Goal: Task Accomplishment & Management: Use online tool/utility

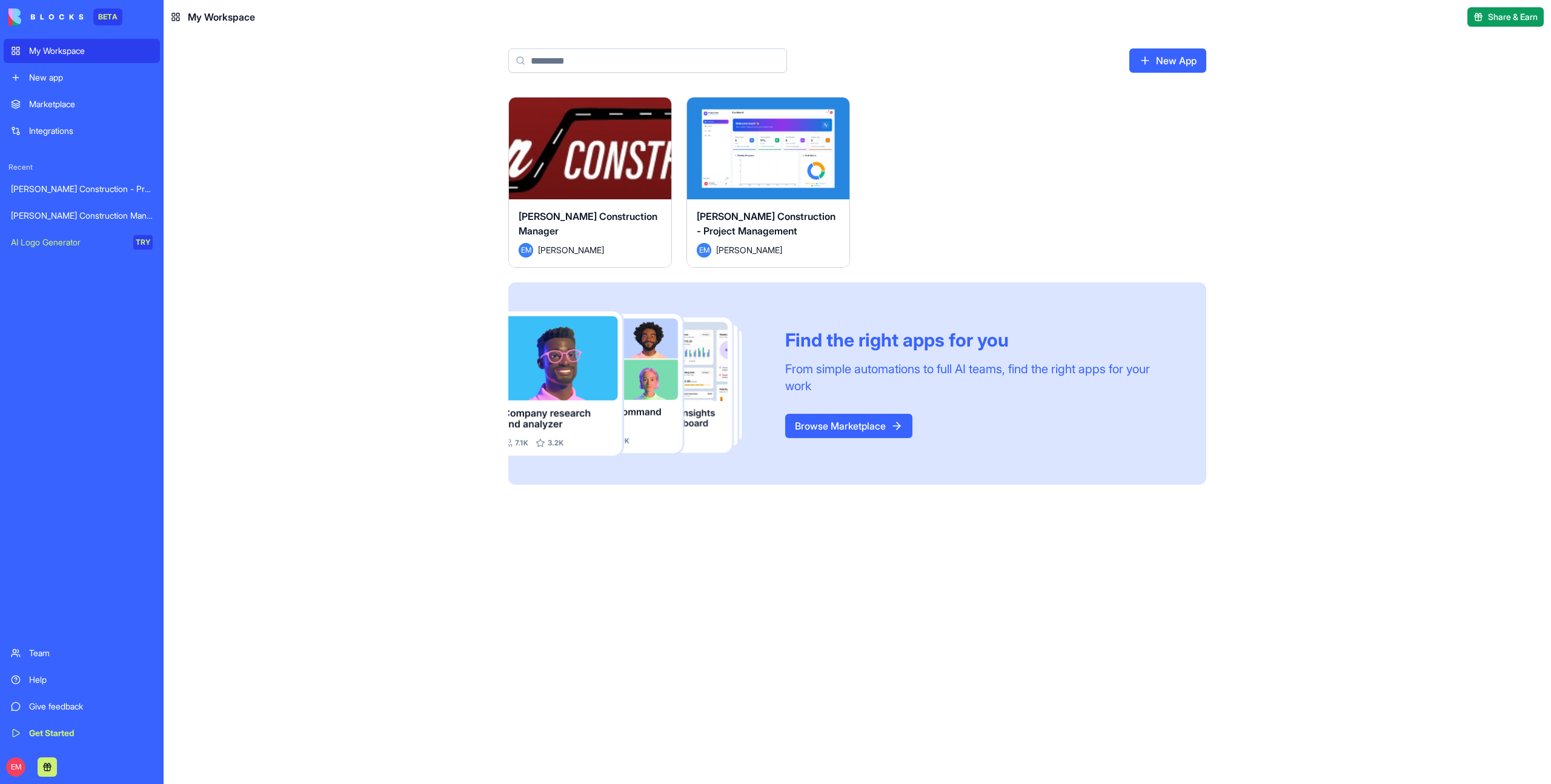
click at [586, 150] on button "Launch" at bounding box center [590, 148] width 91 height 24
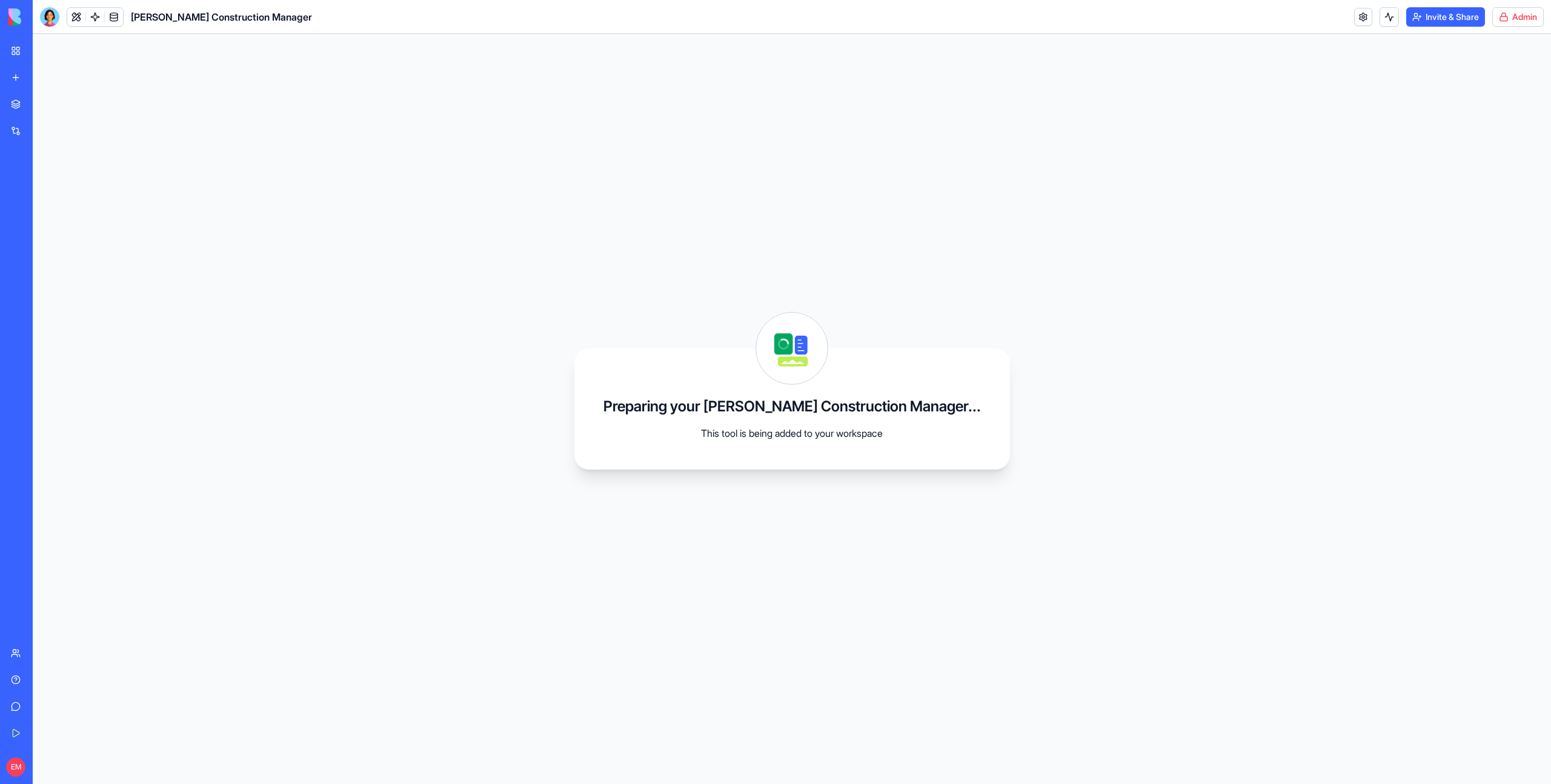
click at [1519, 17] on html "BETA My Workspace New app Marketplace Integrations Recent [PERSON_NAME] Constru…" at bounding box center [775, 392] width 1551 height 784
click at [72, 21] on button at bounding box center [76, 17] width 18 height 18
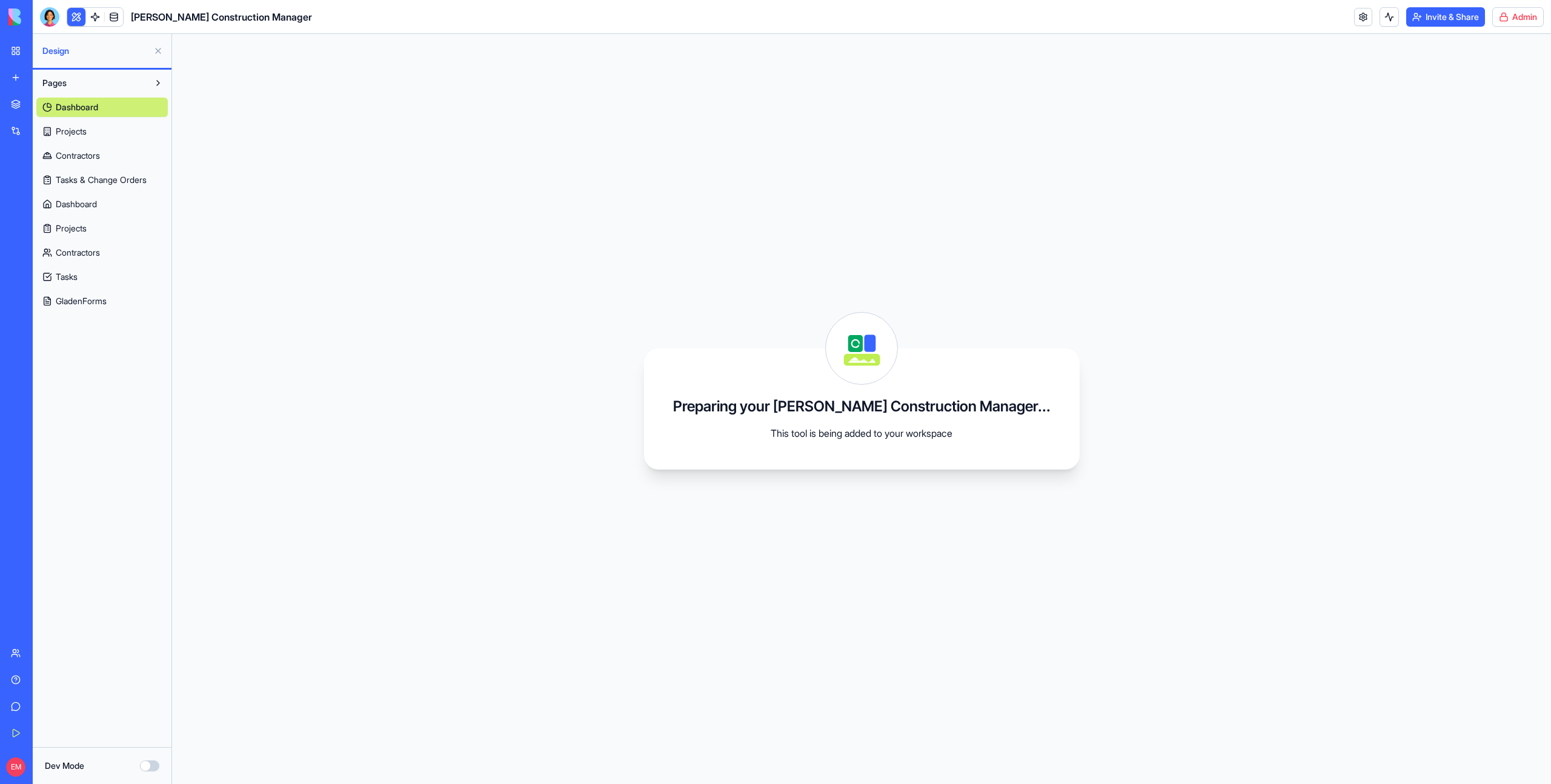
click at [148, 760] on div "Dev Mode" at bounding box center [102, 766] width 114 height 12
click at [150, 764] on button "Dev Mode" at bounding box center [150, 766] width 20 height 11
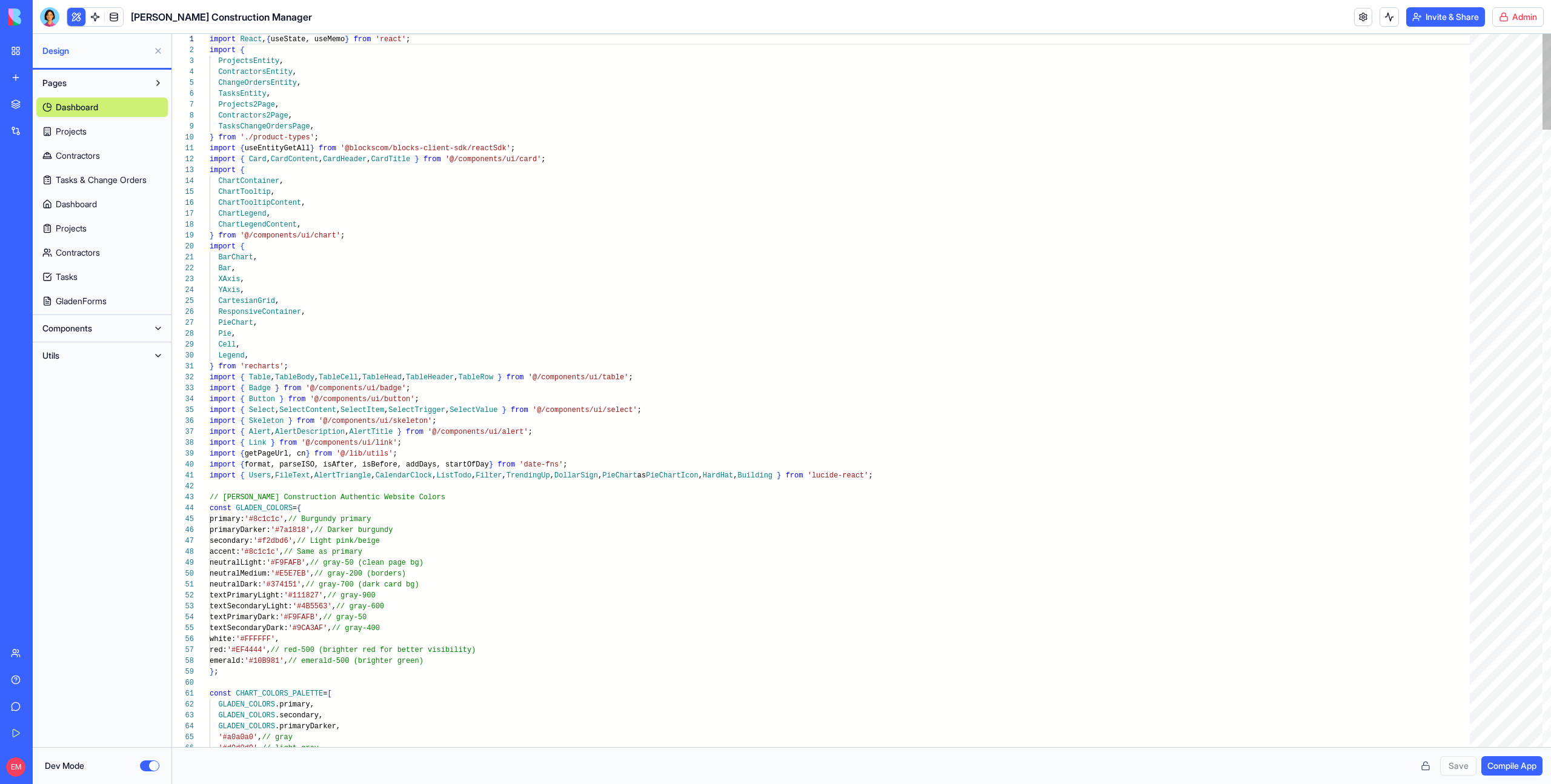
scroll to position [109, 0]
click at [1516, 768] on span "Compile App" at bounding box center [1512, 766] width 49 height 12
click at [80, 123] on link "Projects" at bounding box center [101, 132] width 132 height 20
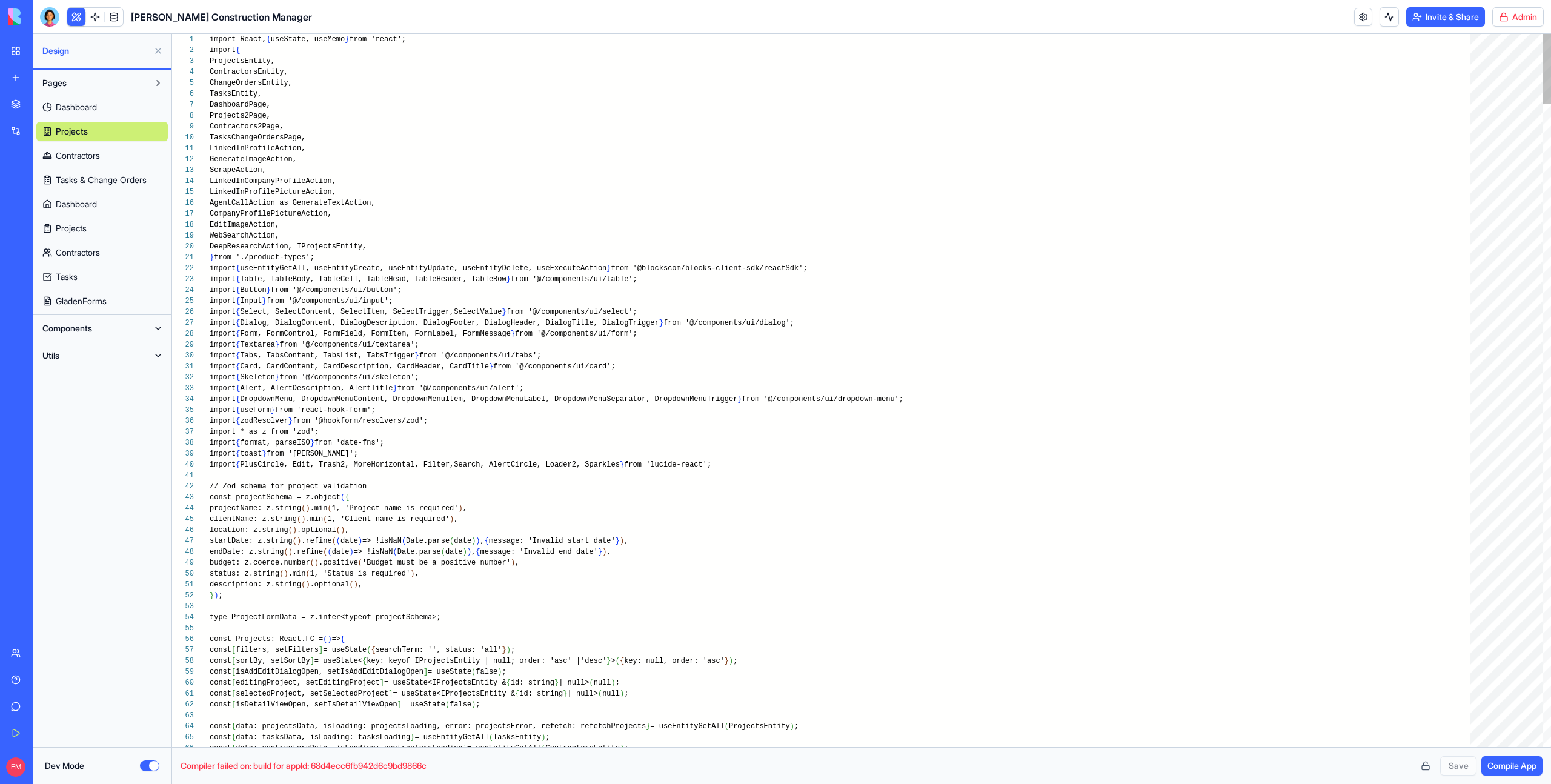
scroll to position [98, 0]
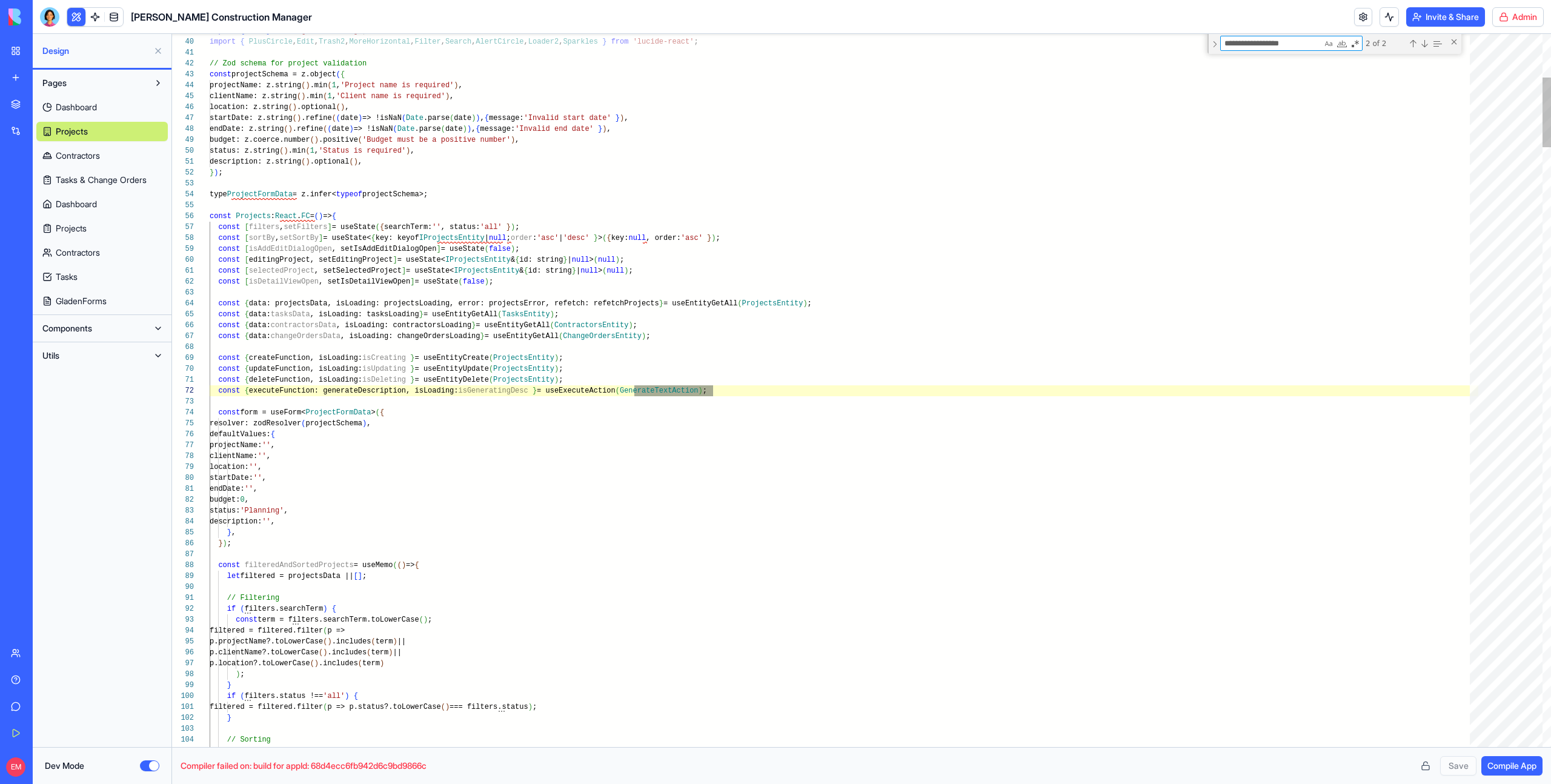
type textarea "**********"
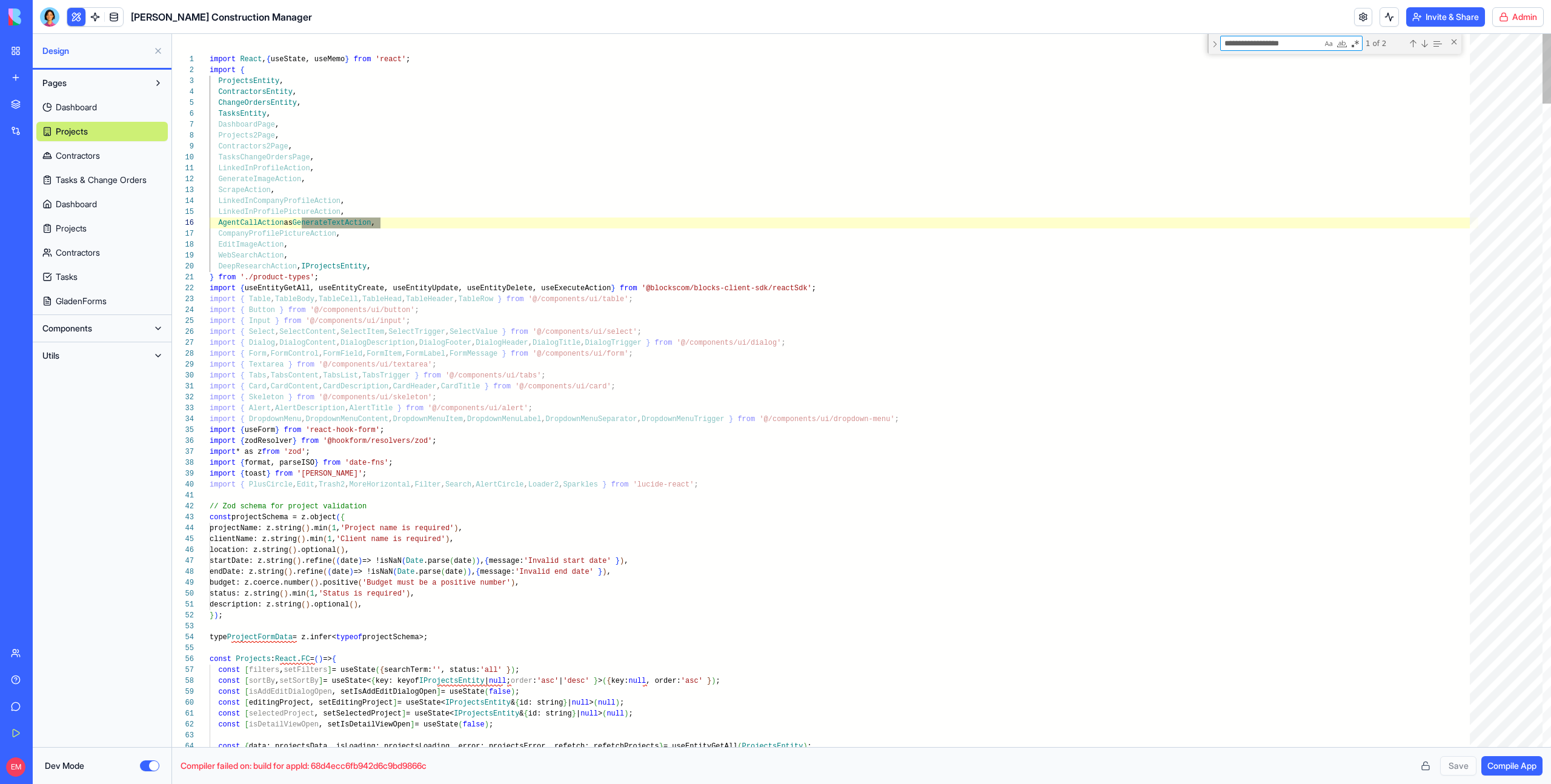
scroll to position [109, 171]
click at [98, 18] on link at bounding box center [95, 17] width 18 height 18
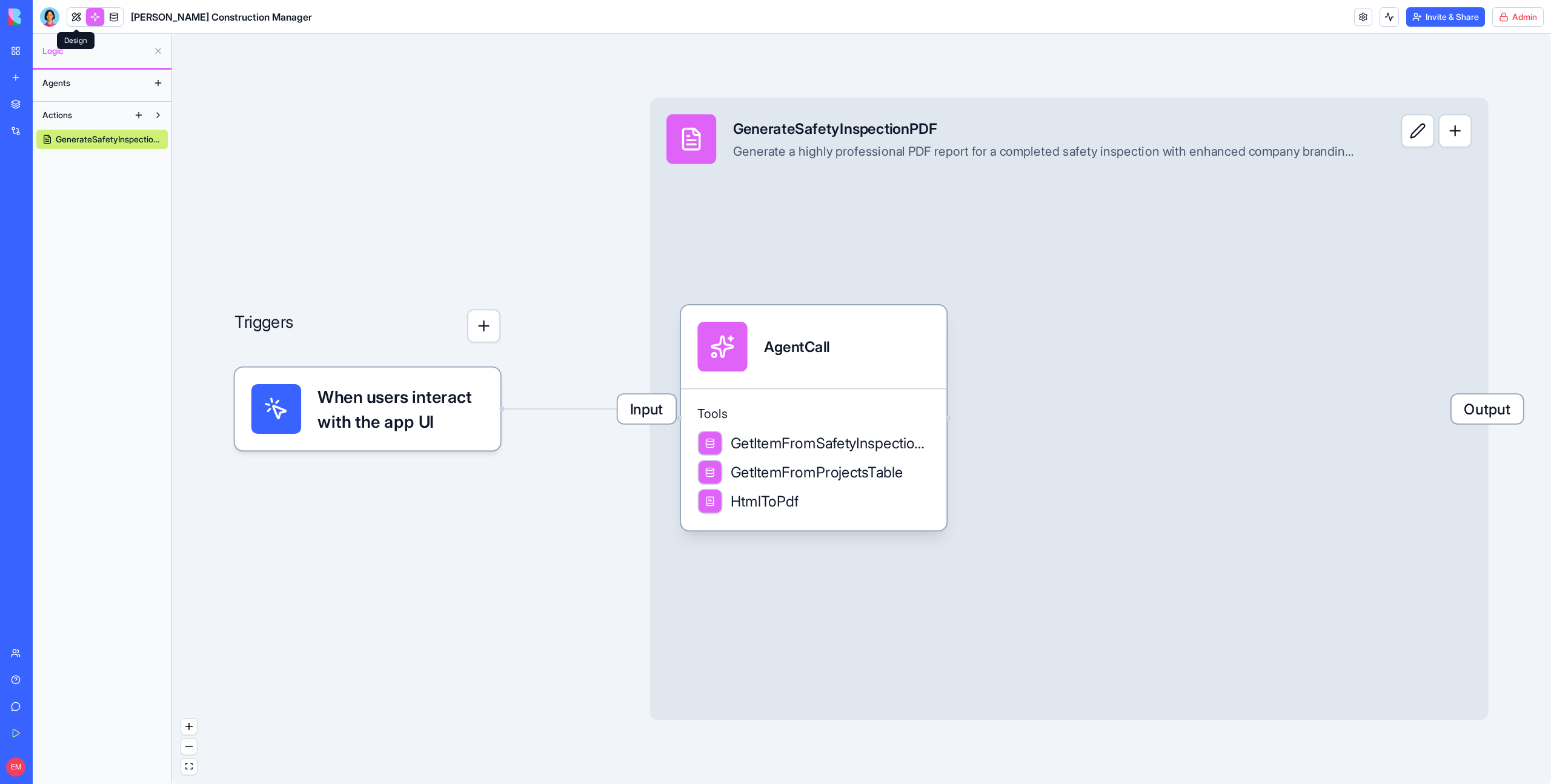
click at [75, 17] on link at bounding box center [76, 17] width 18 height 18
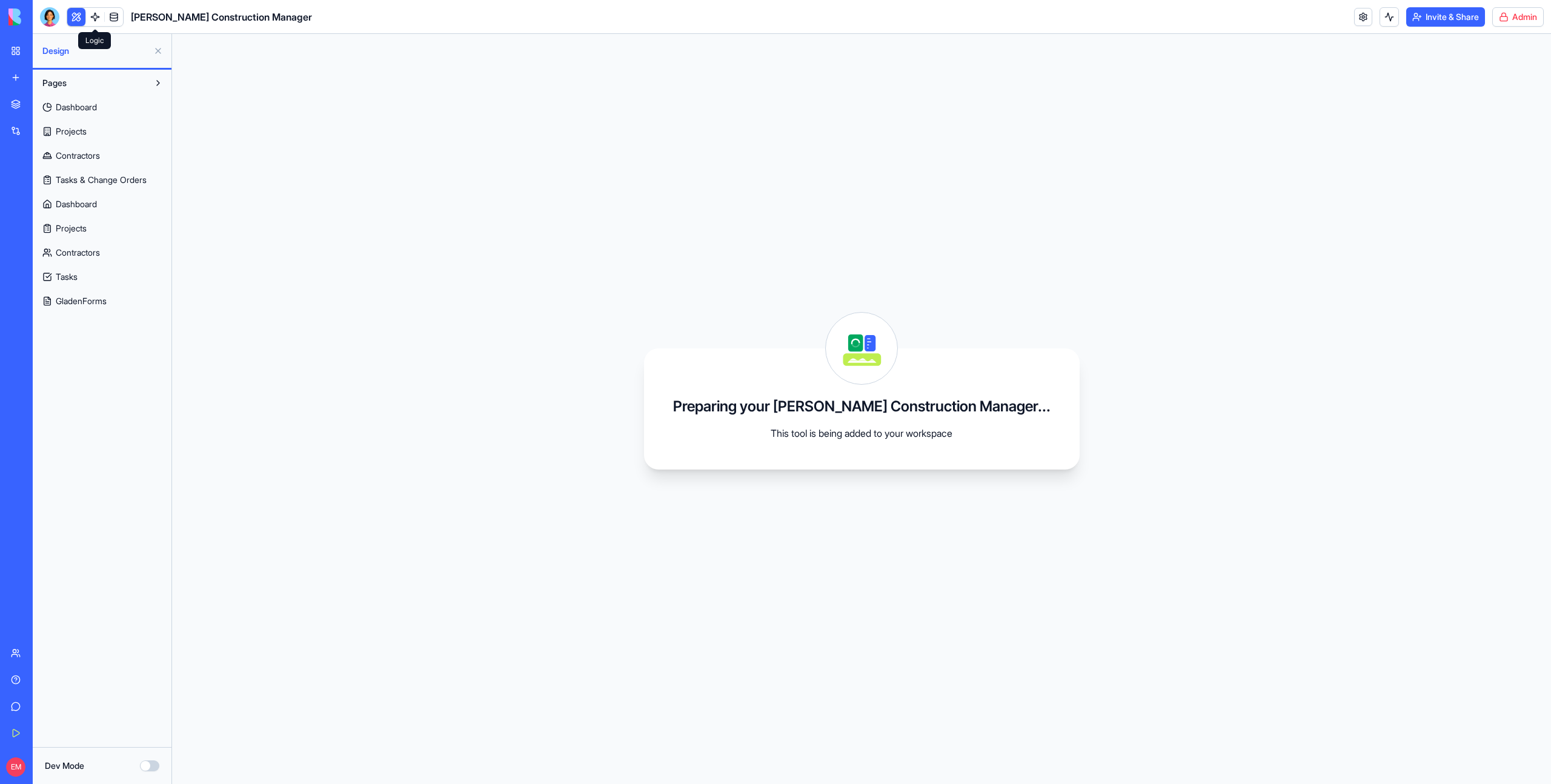
click at [97, 17] on link at bounding box center [95, 17] width 18 height 18
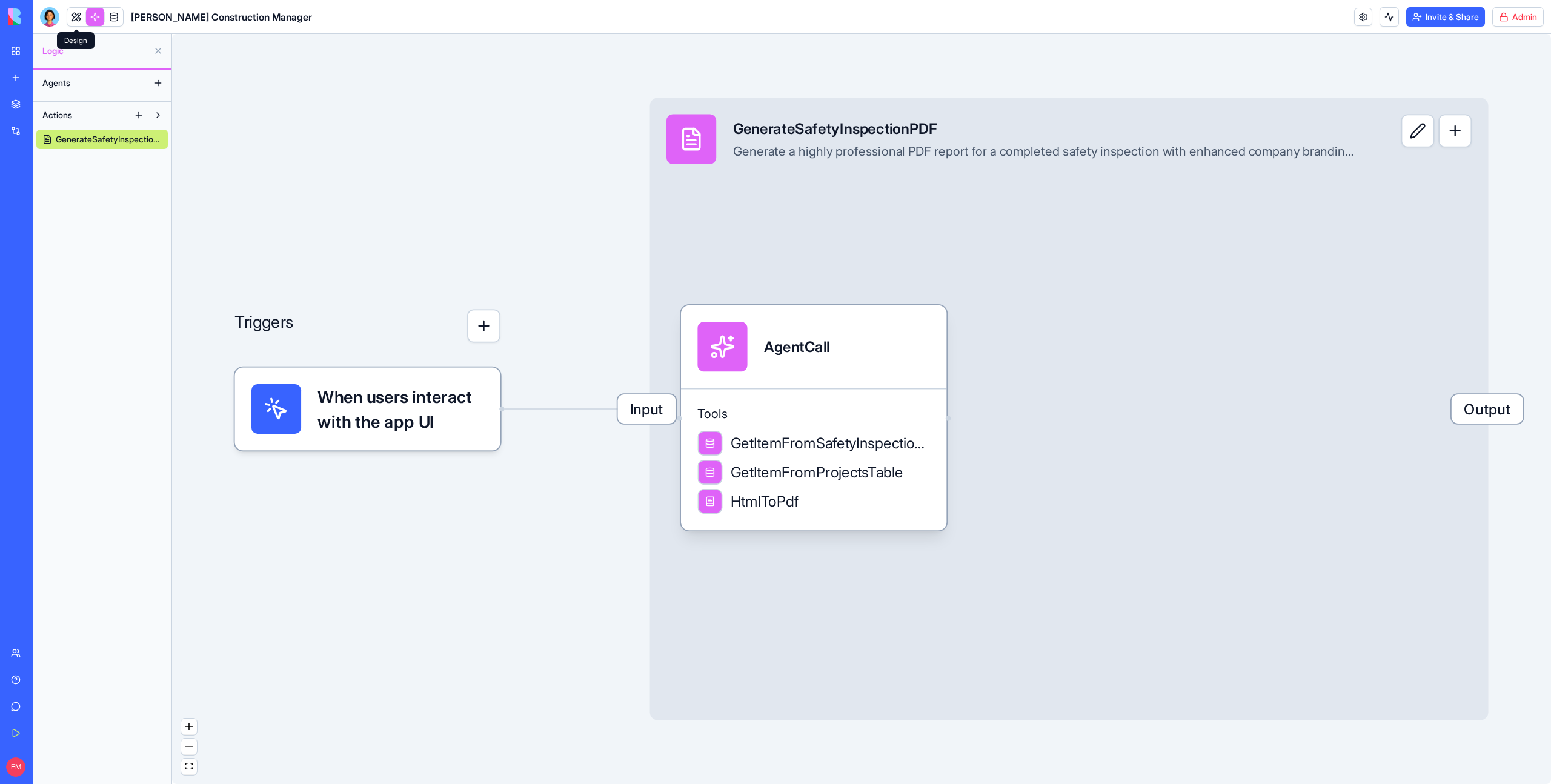
click at [77, 17] on link at bounding box center [76, 17] width 18 height 18
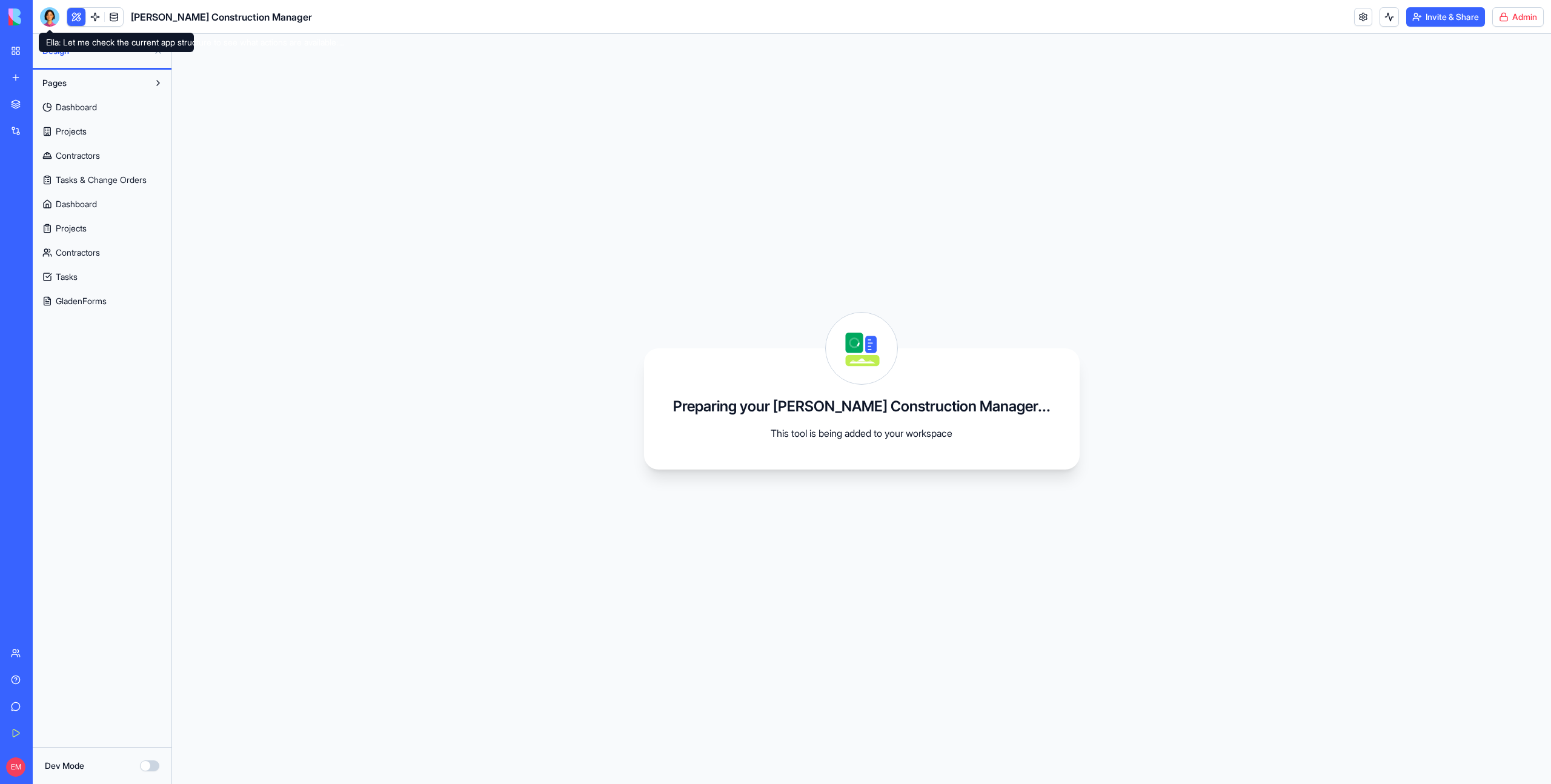
click at [45, 17] on div at bounding box center [50, 17] width 20 height 20
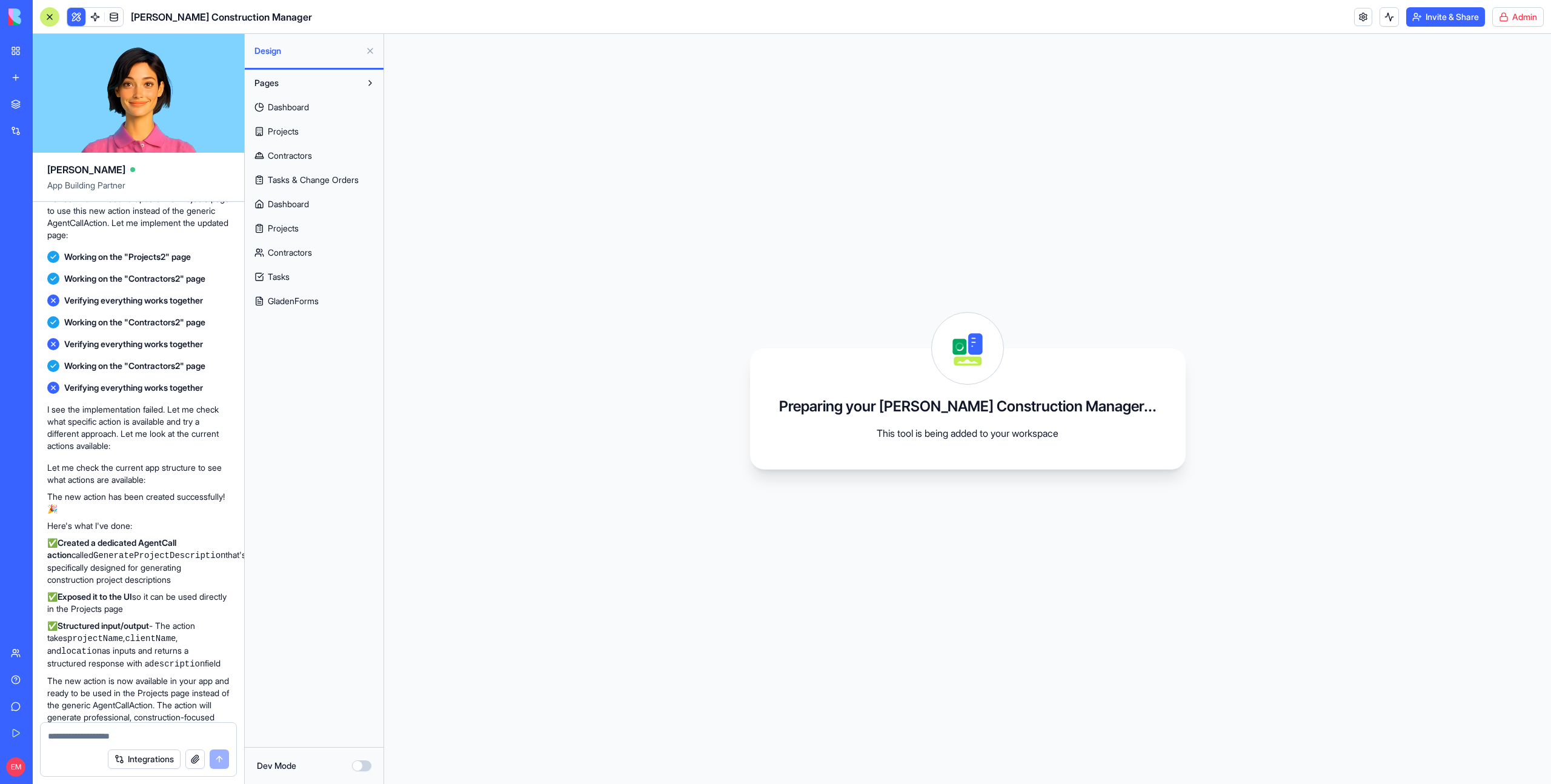
scroll to position [202, 0]
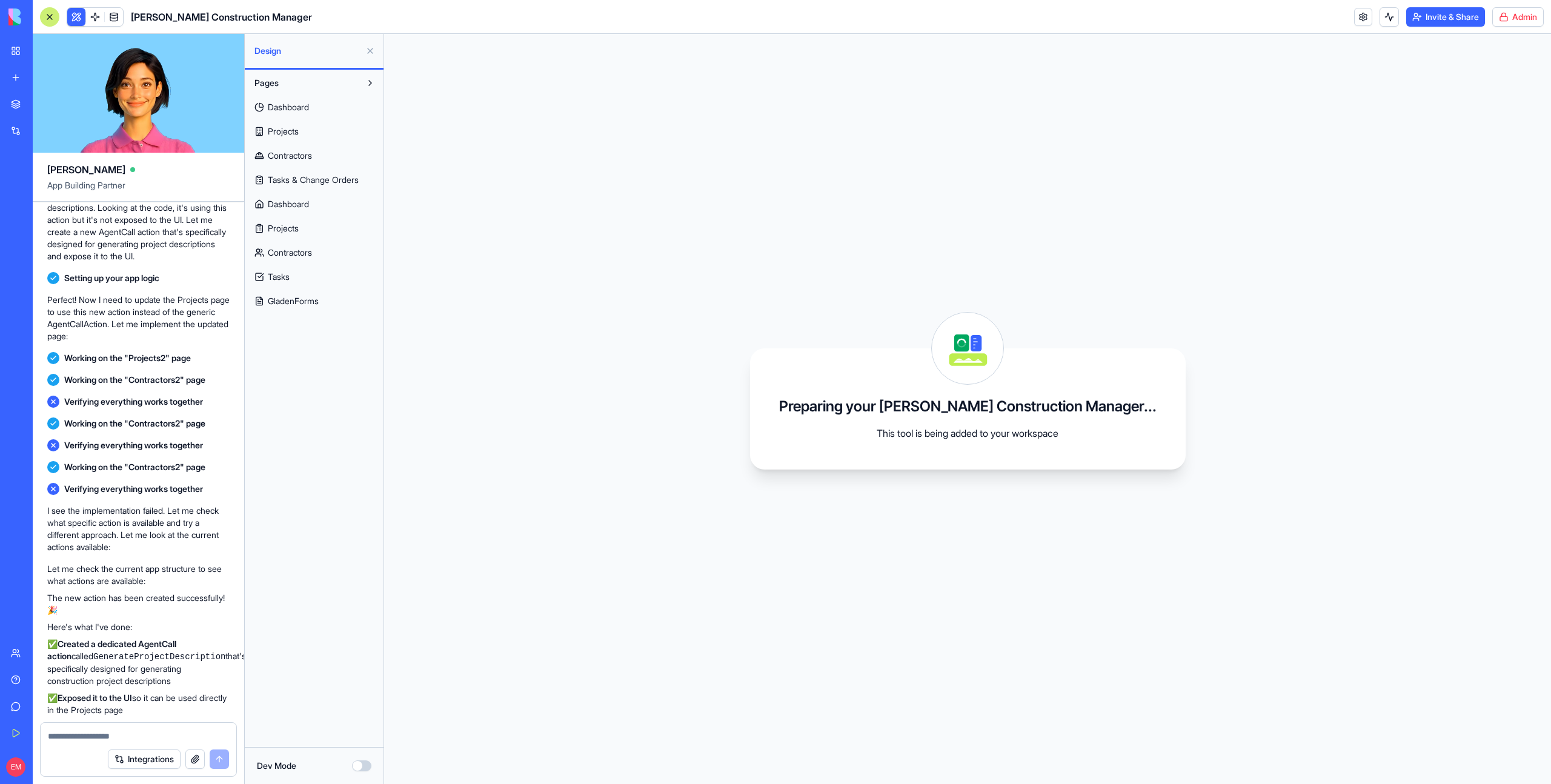
click at [308, 258] on span "Contractors" at bounding box center [289, 253] width 44 height 12
click at [293, 222] on span "Projects" at bounding box center [283, 229] width 31 height 12
click at [312, 244] on link "Contractors" at bounding box center [314, 253] width 132 height 20
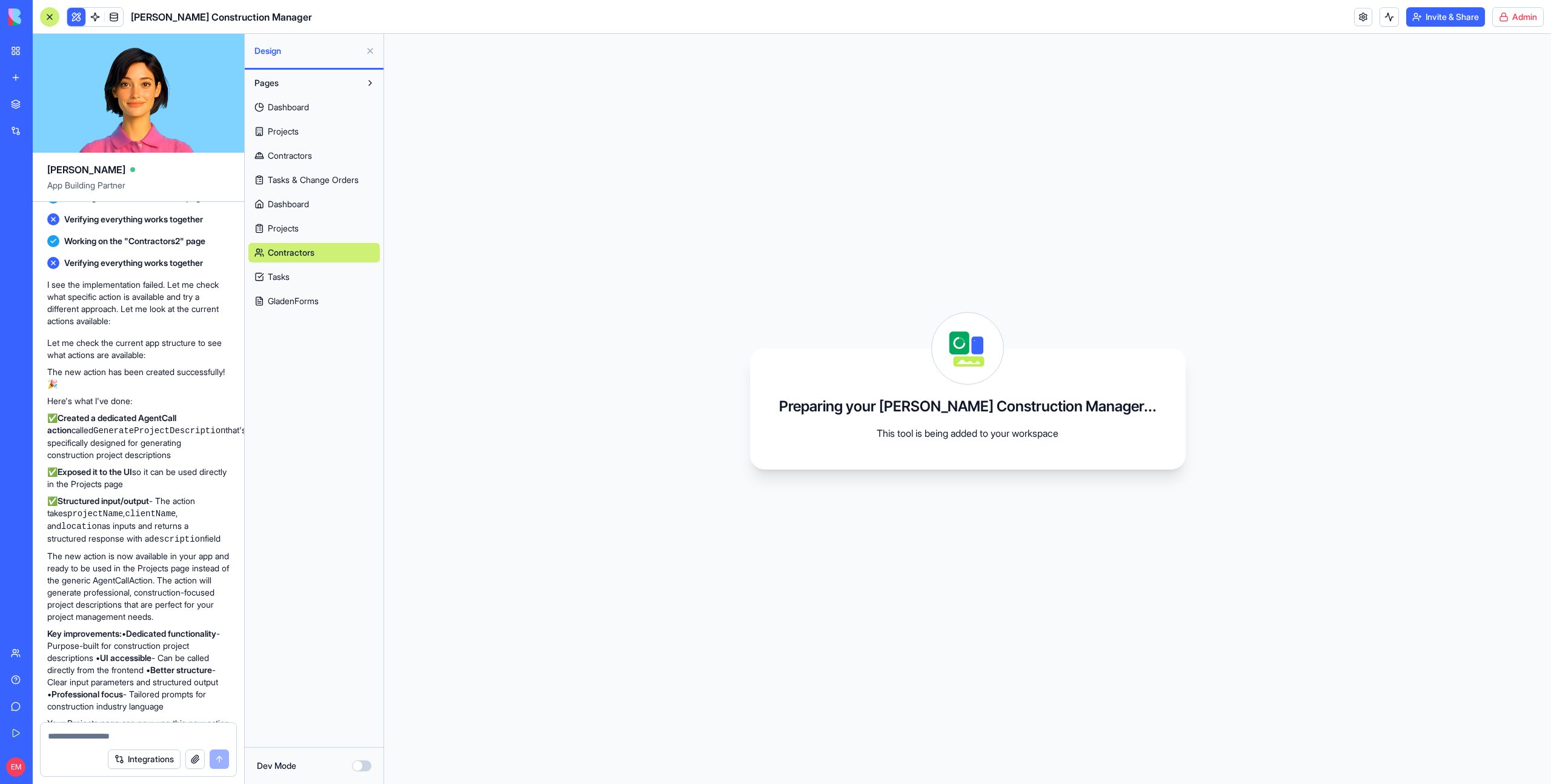
scroll to position [512, 0]
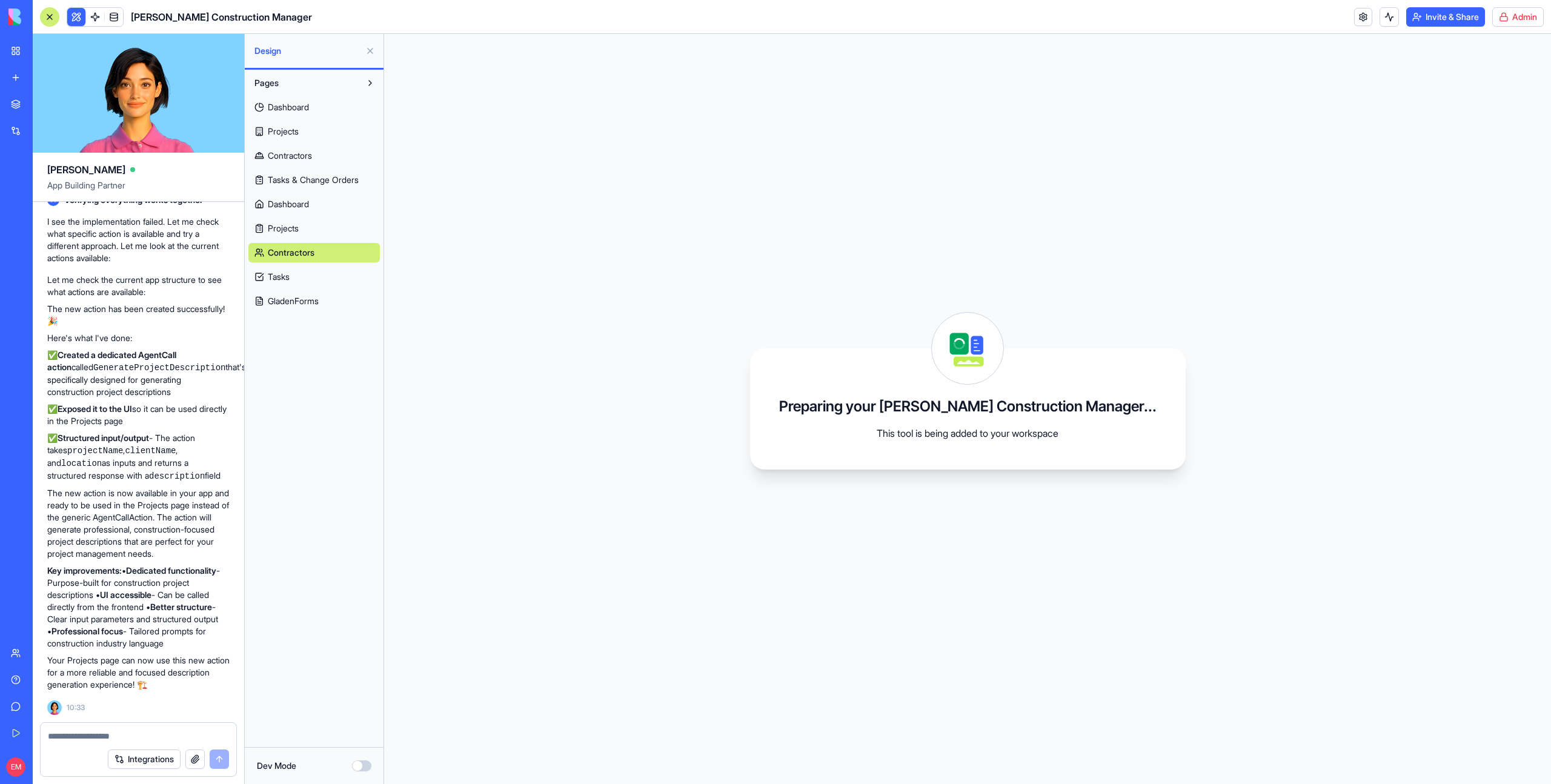
click at [356, 761] on button "Dev Mode" at bounding box center [362, 766] width 20 height 11
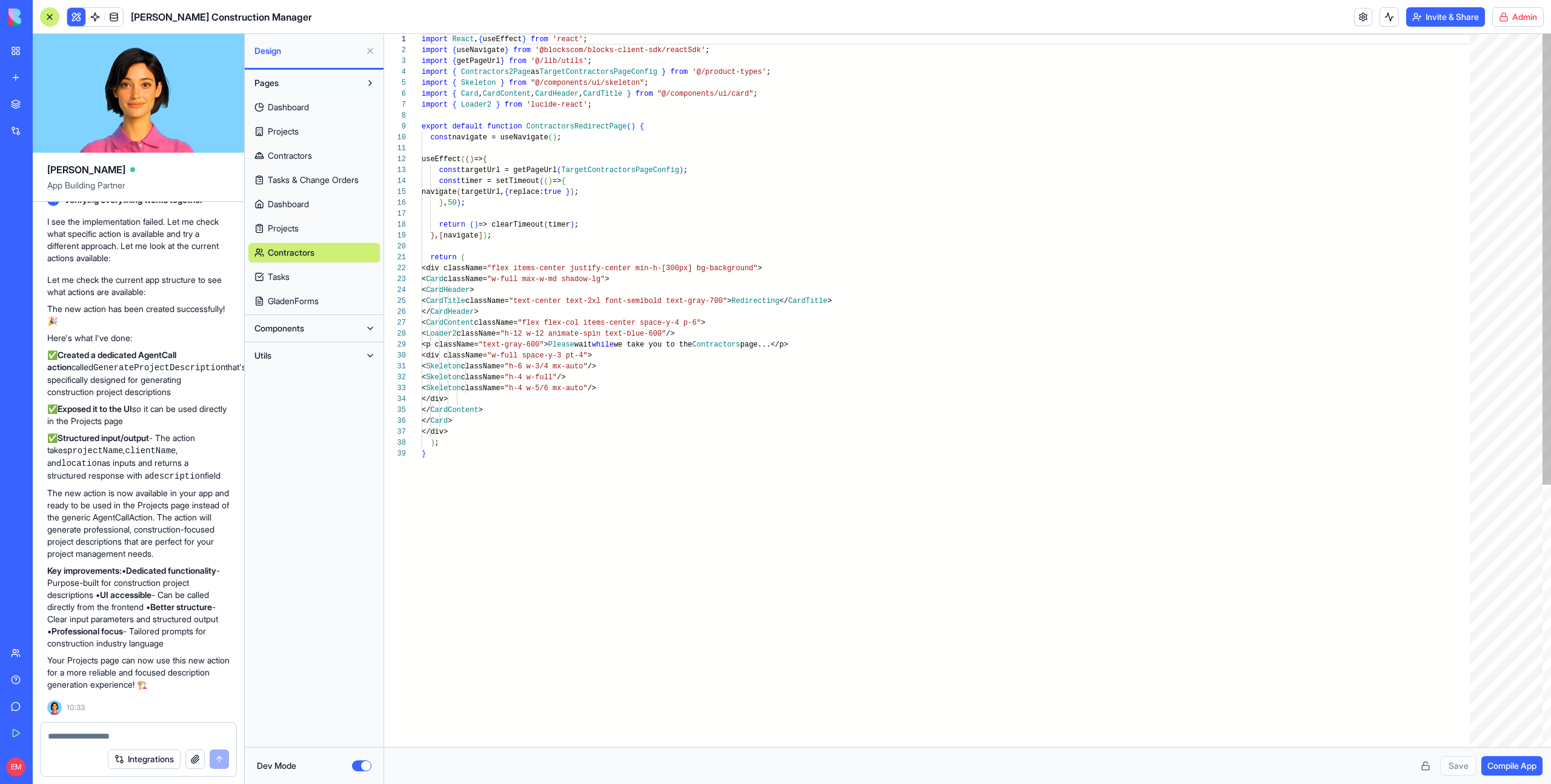
scroll to position [109, 0]
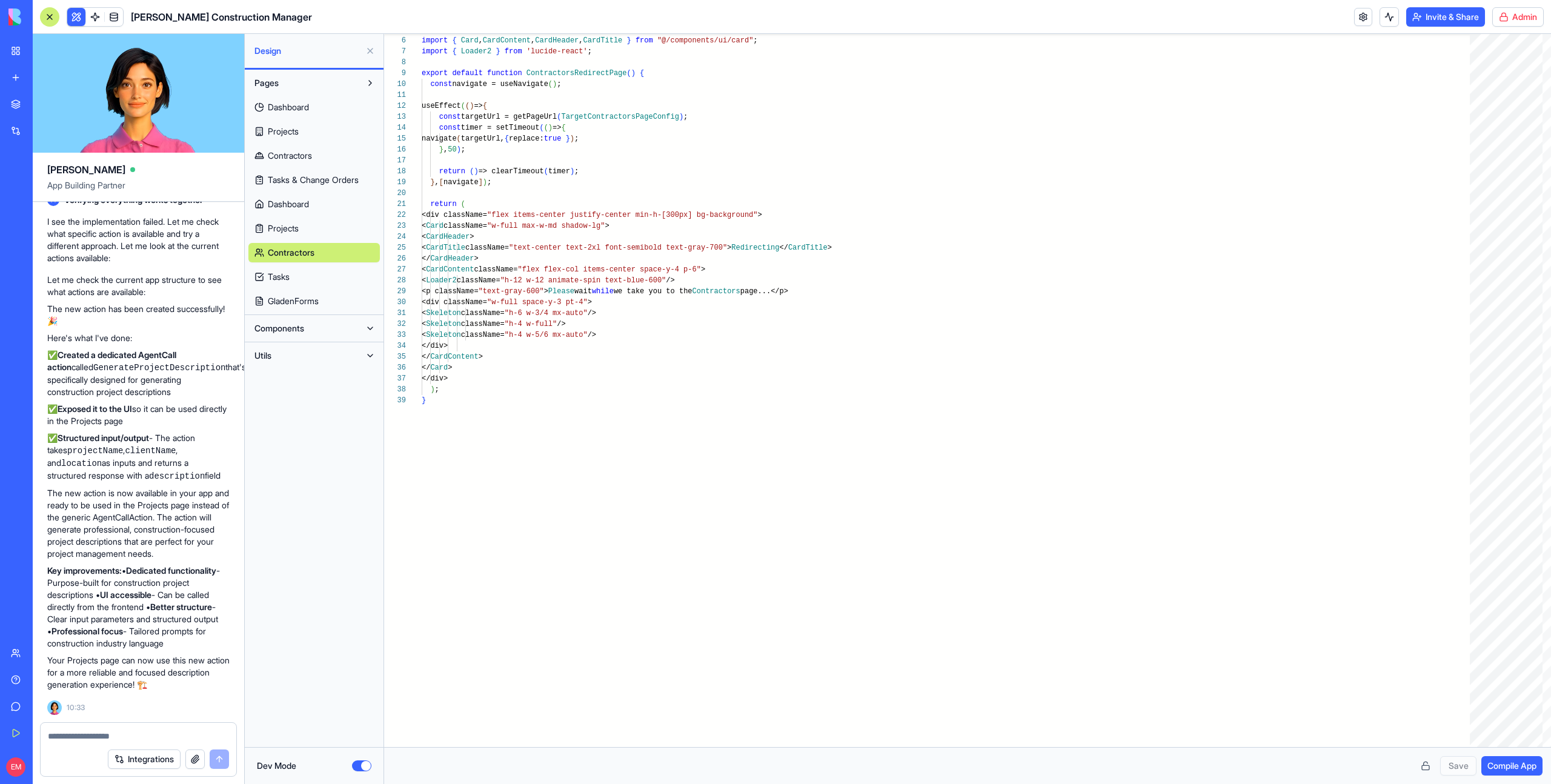
click at [299, 147] on link "Contractors" at bounding box center [314, 156] width 132 height 20
type textarea "**********"
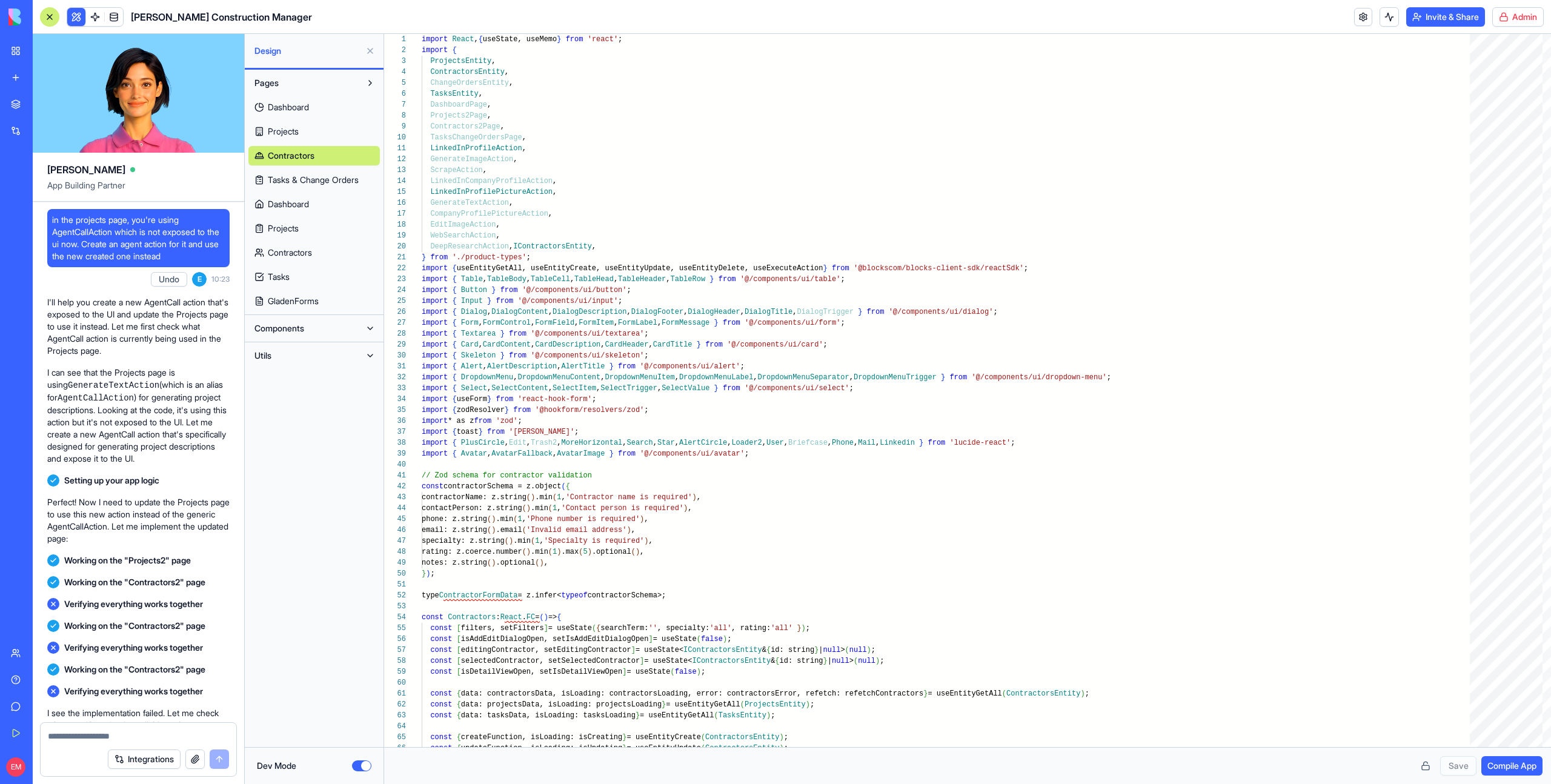
click at [53, 217] on span "in the projects page, you're using AgentCallAction which is not exposed to the …" at bounding box center [138, 238] width 173 height 48
drag, startPoint x: 53, startPoint y: 217, endPoint x: 204, endPoint y: 262, distance: 157.6
click at [204, 262] on span "in the projects page, you're using AgentCallAction which is not exposed to the …" at bounding box center [138, 238] width 173 height 48
copy span "in the projects page, you're using AgentCallAction which is not exposed to the …"
click at [129, 742] on div "Integrations" at bounding box center [138, 758] width 195 height 34
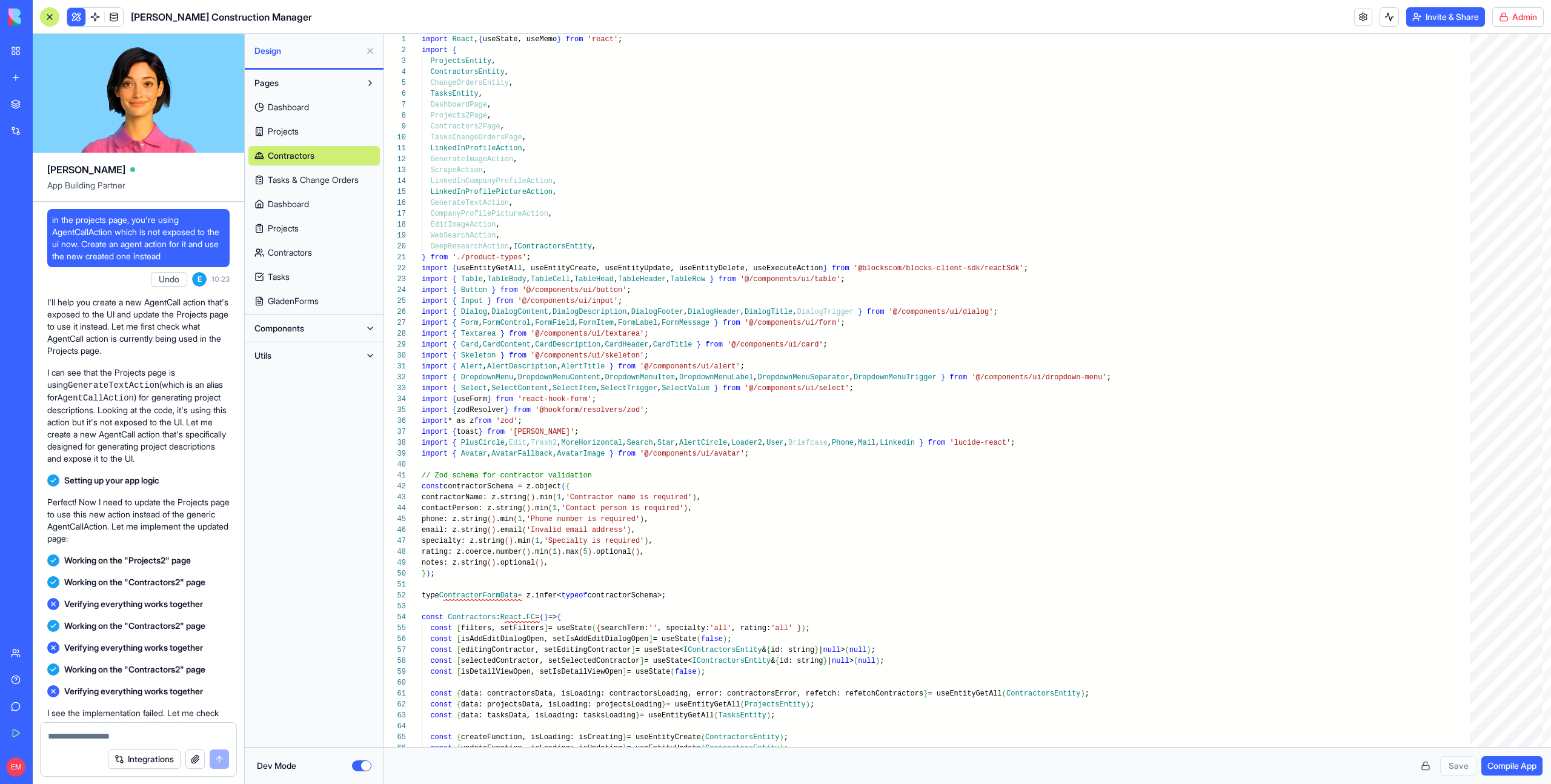
click at [123, 738] on textarea at bounding box center [138, 736] width 181 height 12
paste textarea "**********"
type textarea "**********"
click at [304, 183] on span "Tasks & Change Orders" at bounding box center [313, 180] width 91 height 12
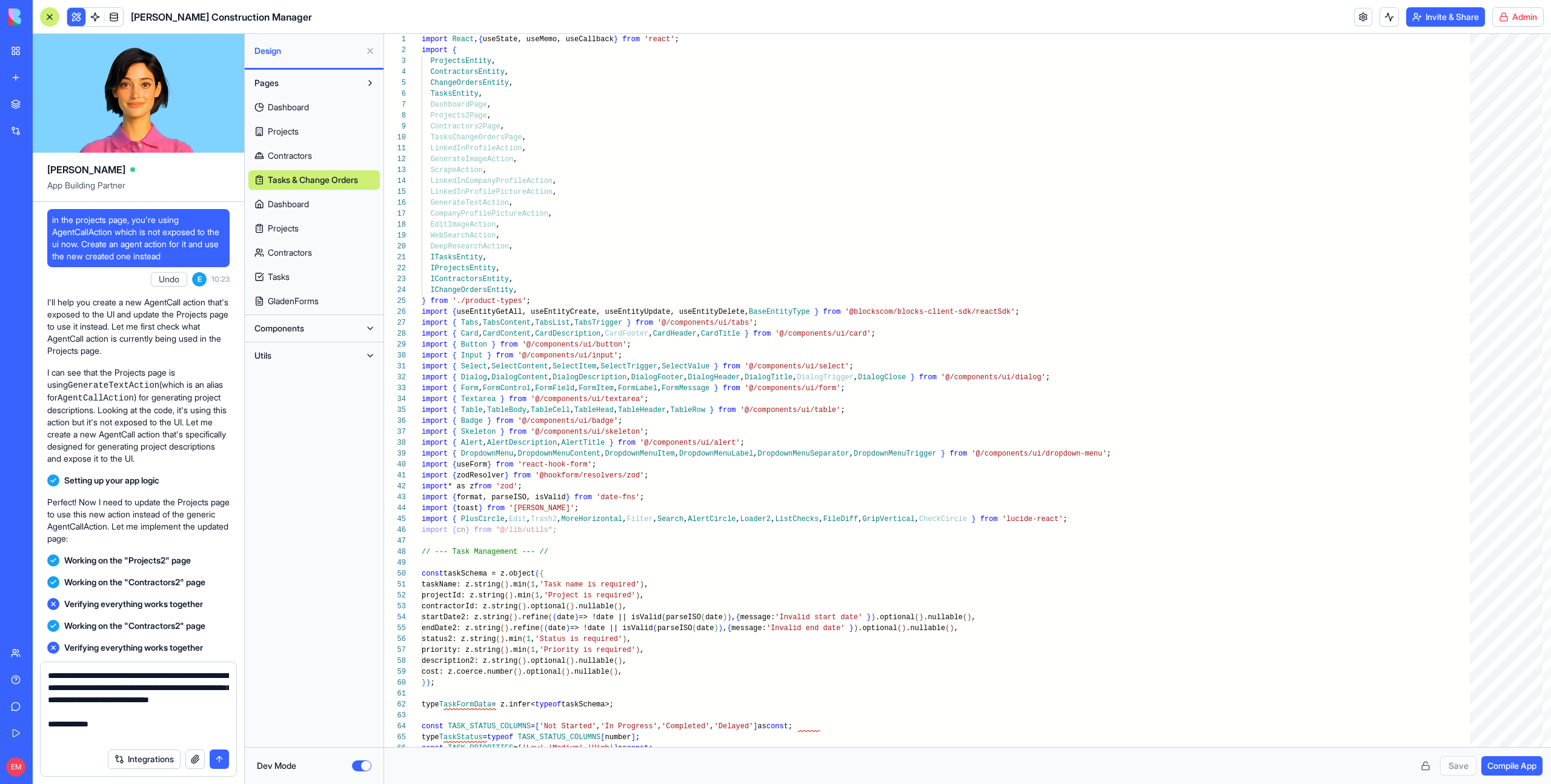
click at [310, 197] on link "Dashboard" at bounding box center [314, 204] width 132 height 20
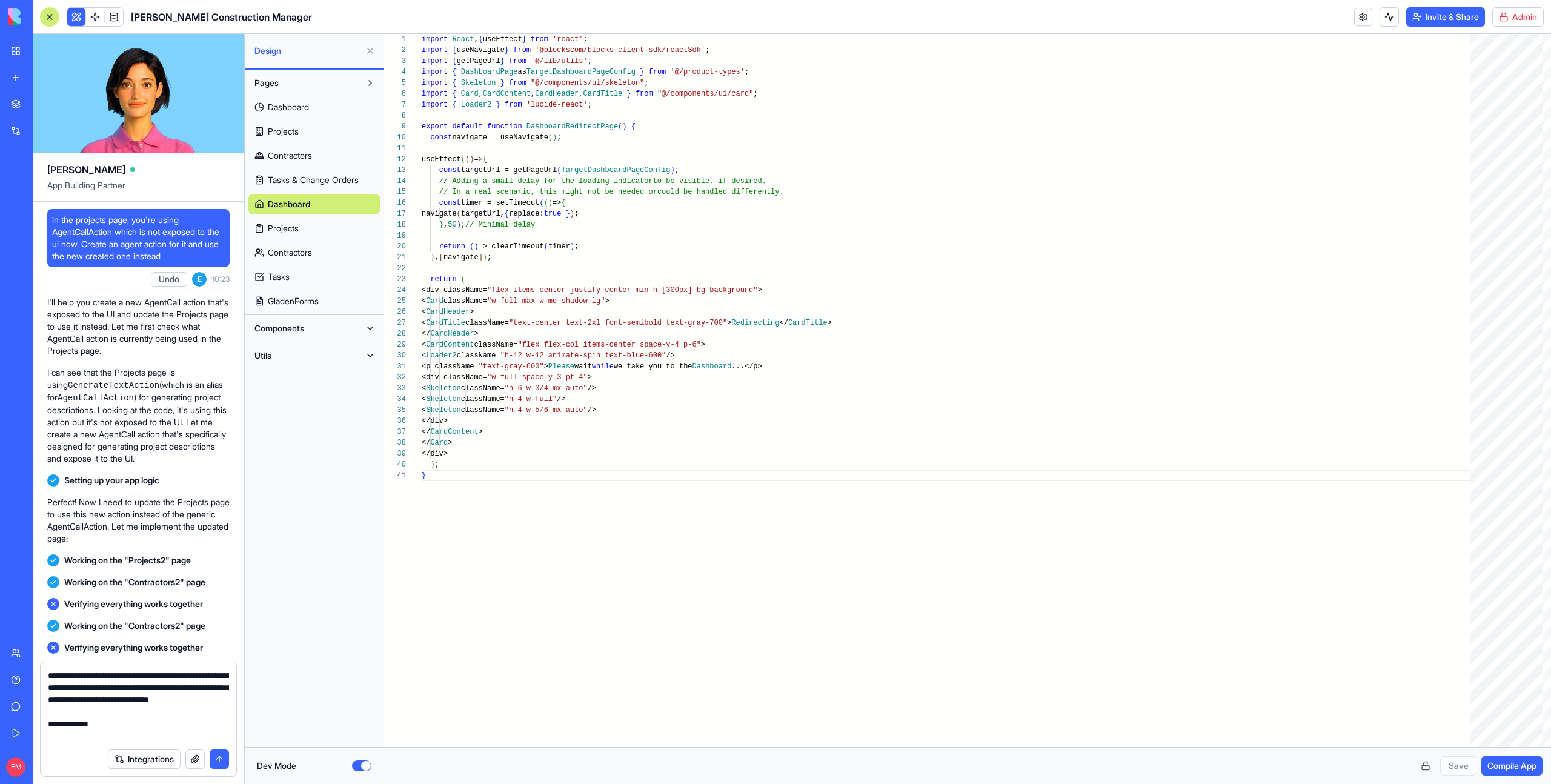
click at [289, 174] on span "Tasks & Change Orders" at bounding box center [313, 180] width 91 height 12
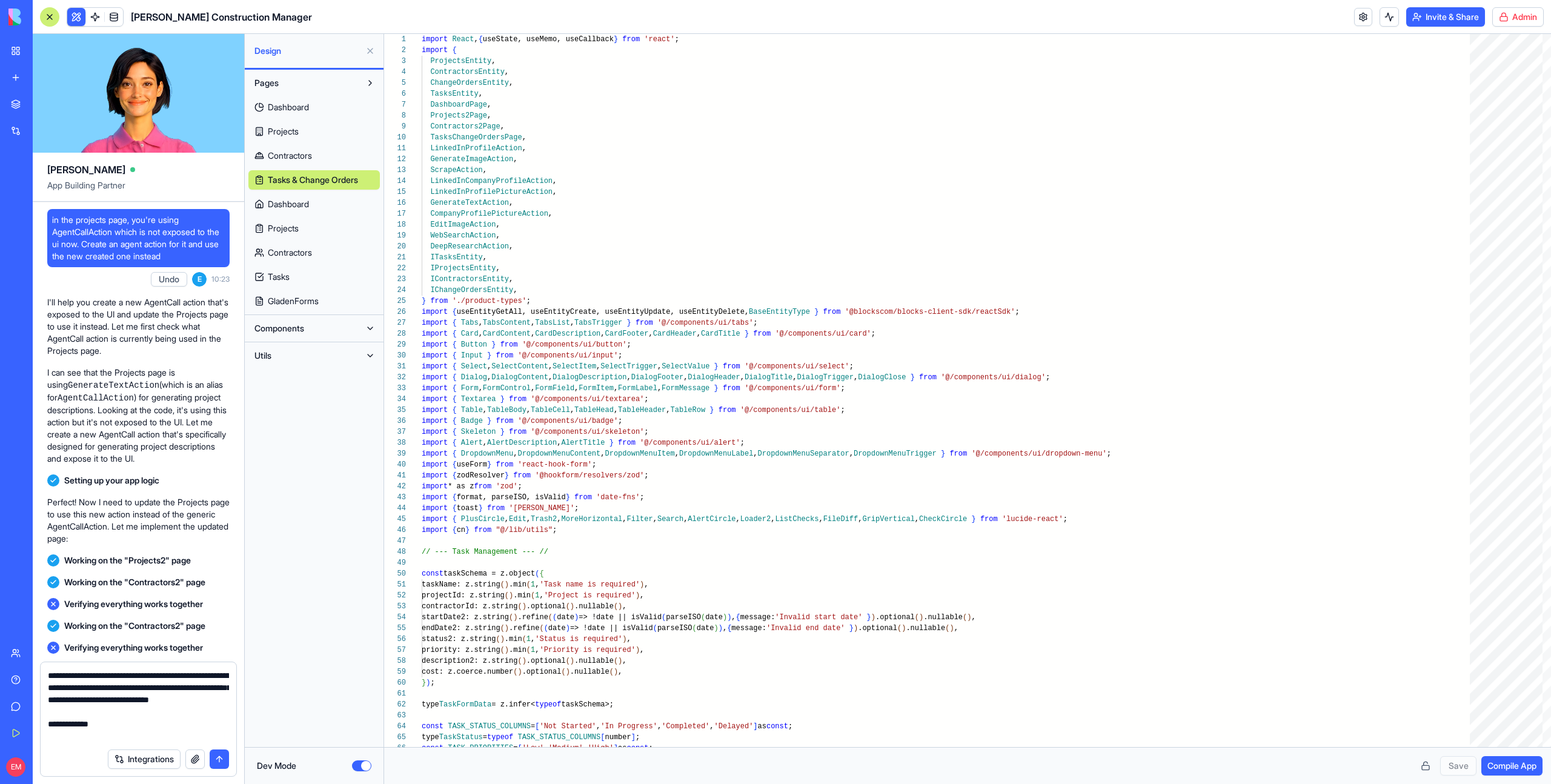
click at [289, 155] on span "Contractors" at bounding box center [289, 156] width 44 height 12
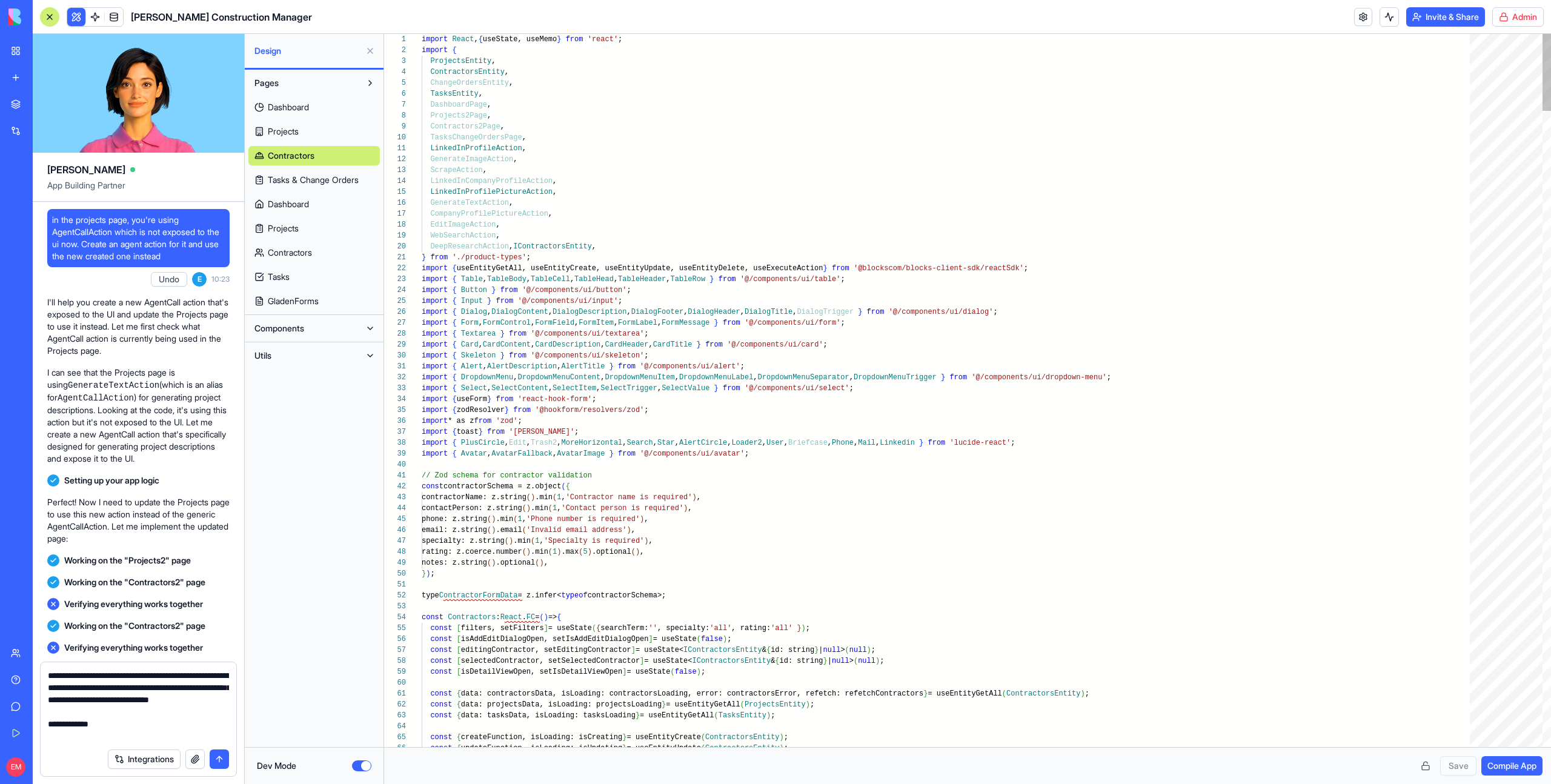
type textarea "**********"
click at [148, 726] on textarea "**********" at bounding box center [138, 706] width 181 height 73
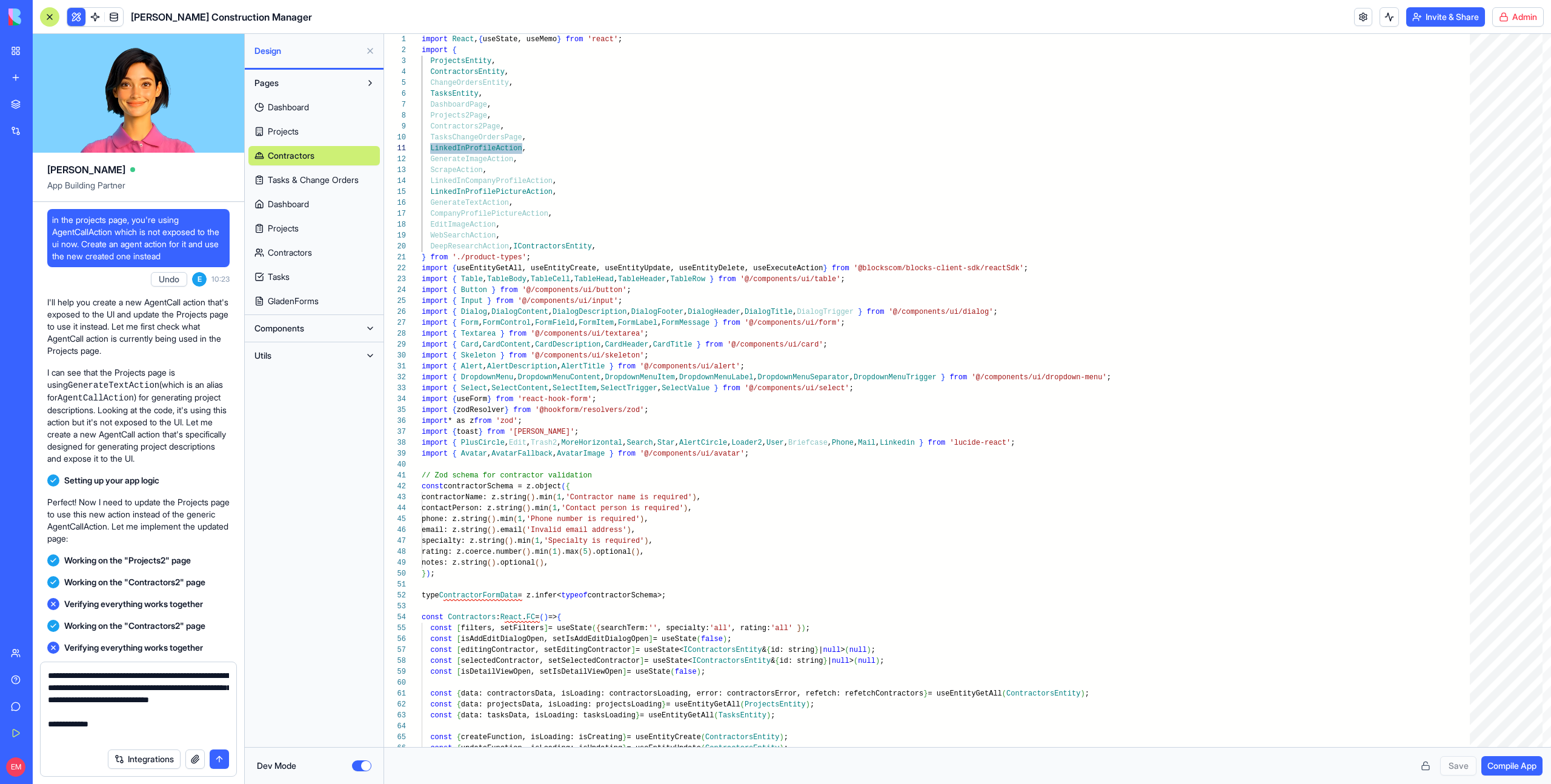
click at [148, 742] on div "Integrations" at bounding box center [138, 758] width 195 height 34
click at [145, 740] on textarea "**********" at bounding box center [138, 706] width 181 height 73
paste textarea "**********"
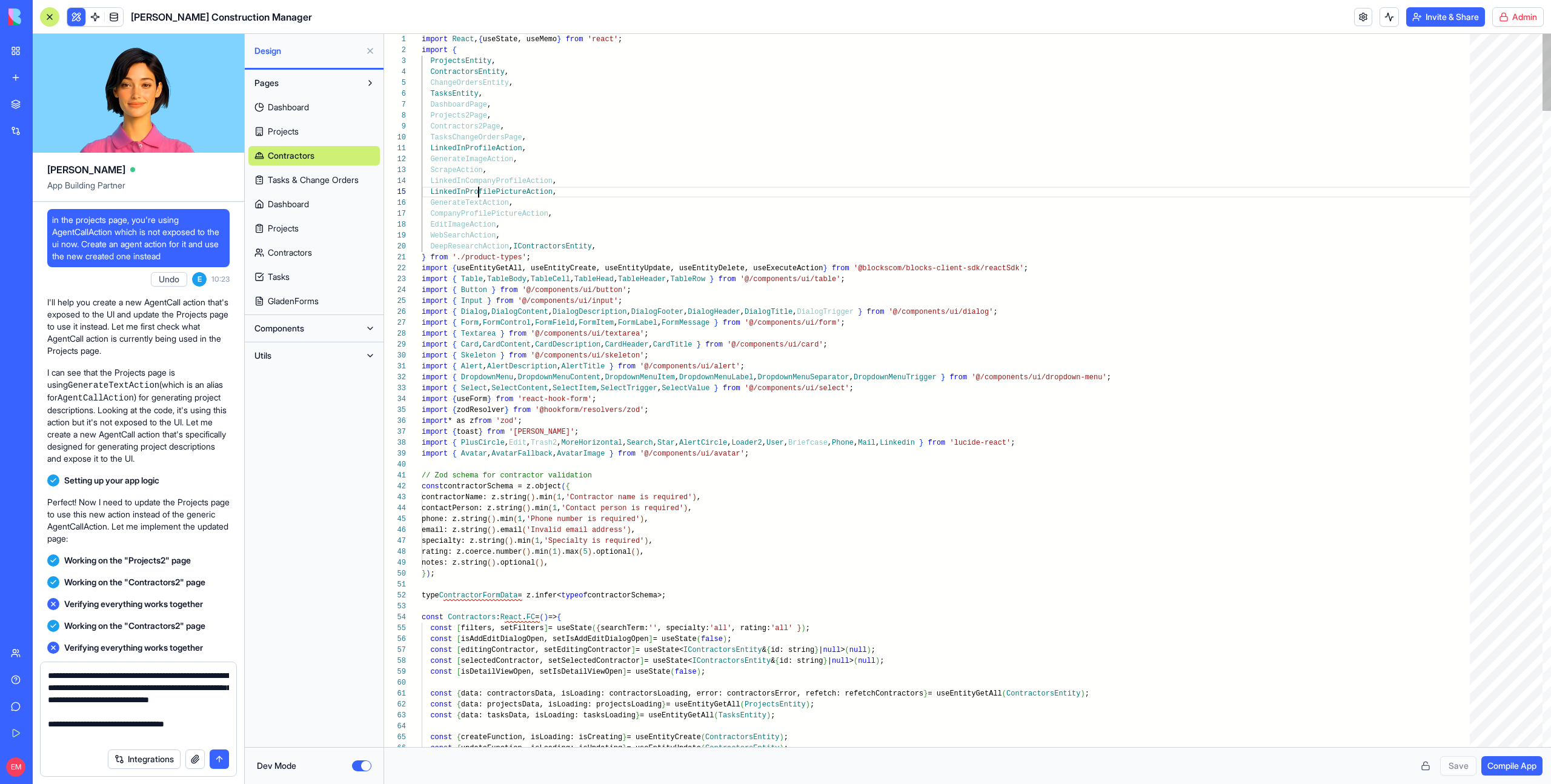
scroll to position [44, 132]
click at [212, 734] on textarea "**********" at bounding box center [138, 706] width 181 height 73
paste textarea "**********"
type textarea "**********"
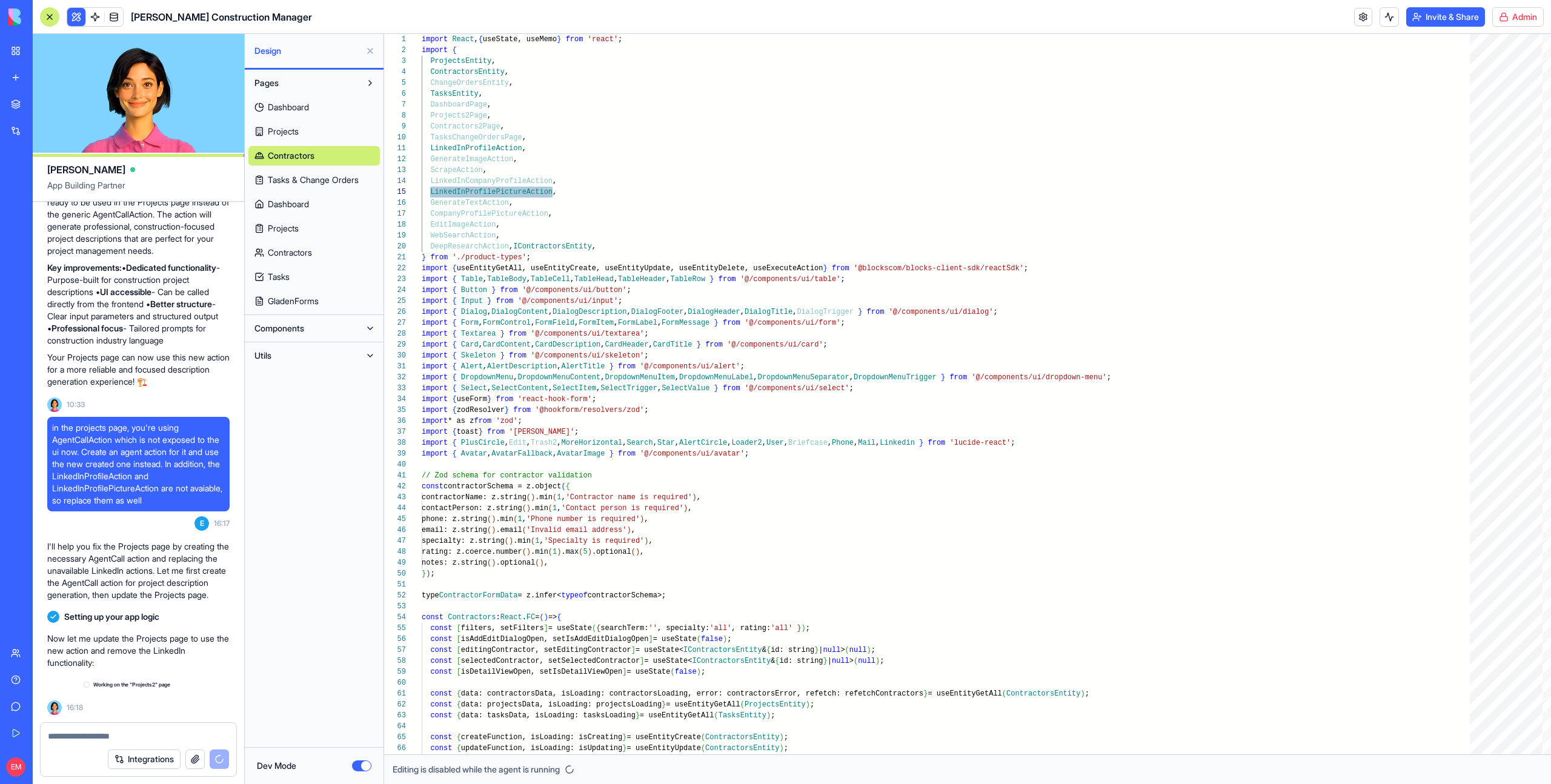
scroll to position [827, 0]
click at [301, 133] on link "Projects" at bounding box center [314, 132] width 132 height 20
type textarea "**********"
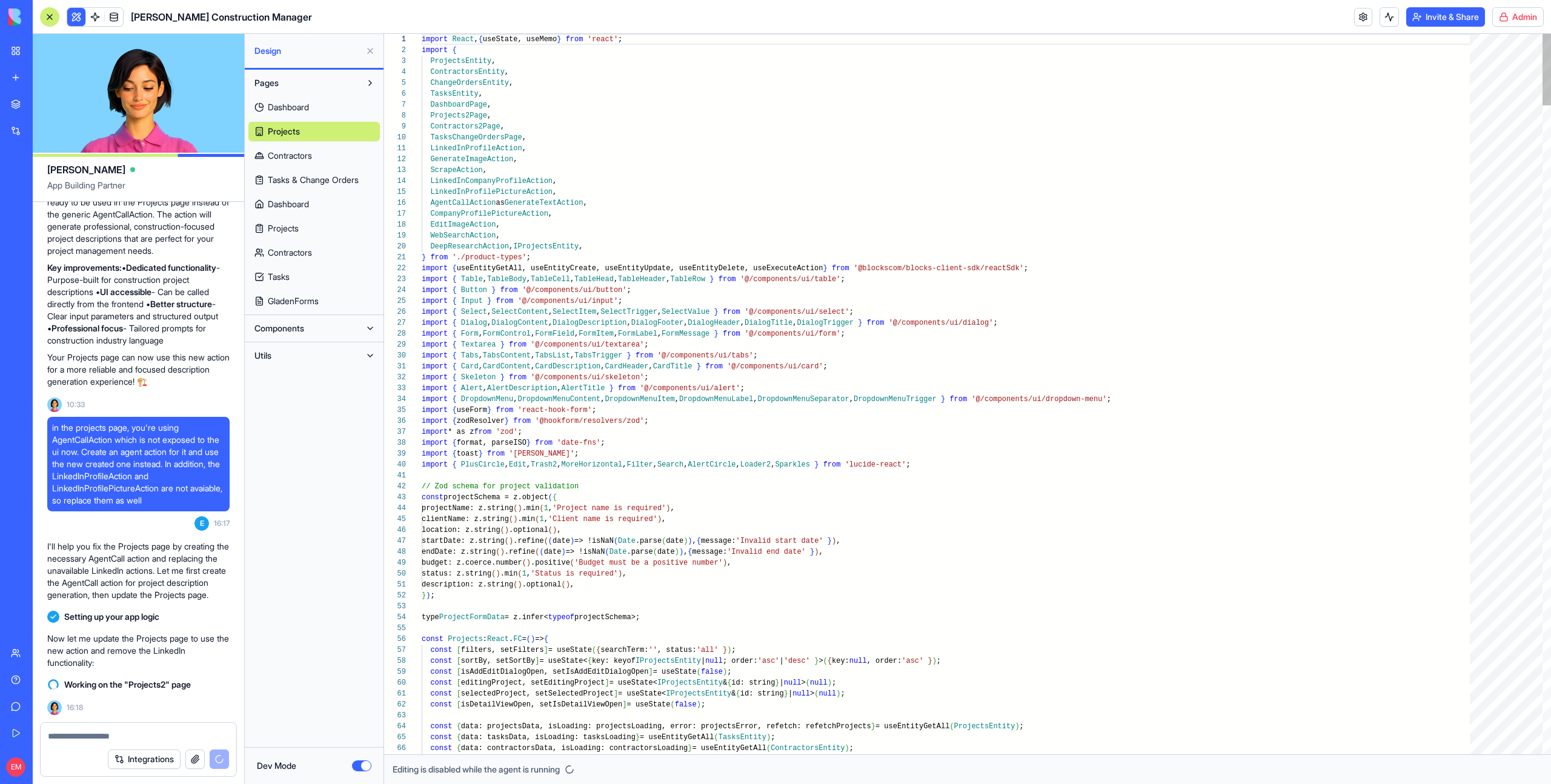
scroll to position [109, 0]
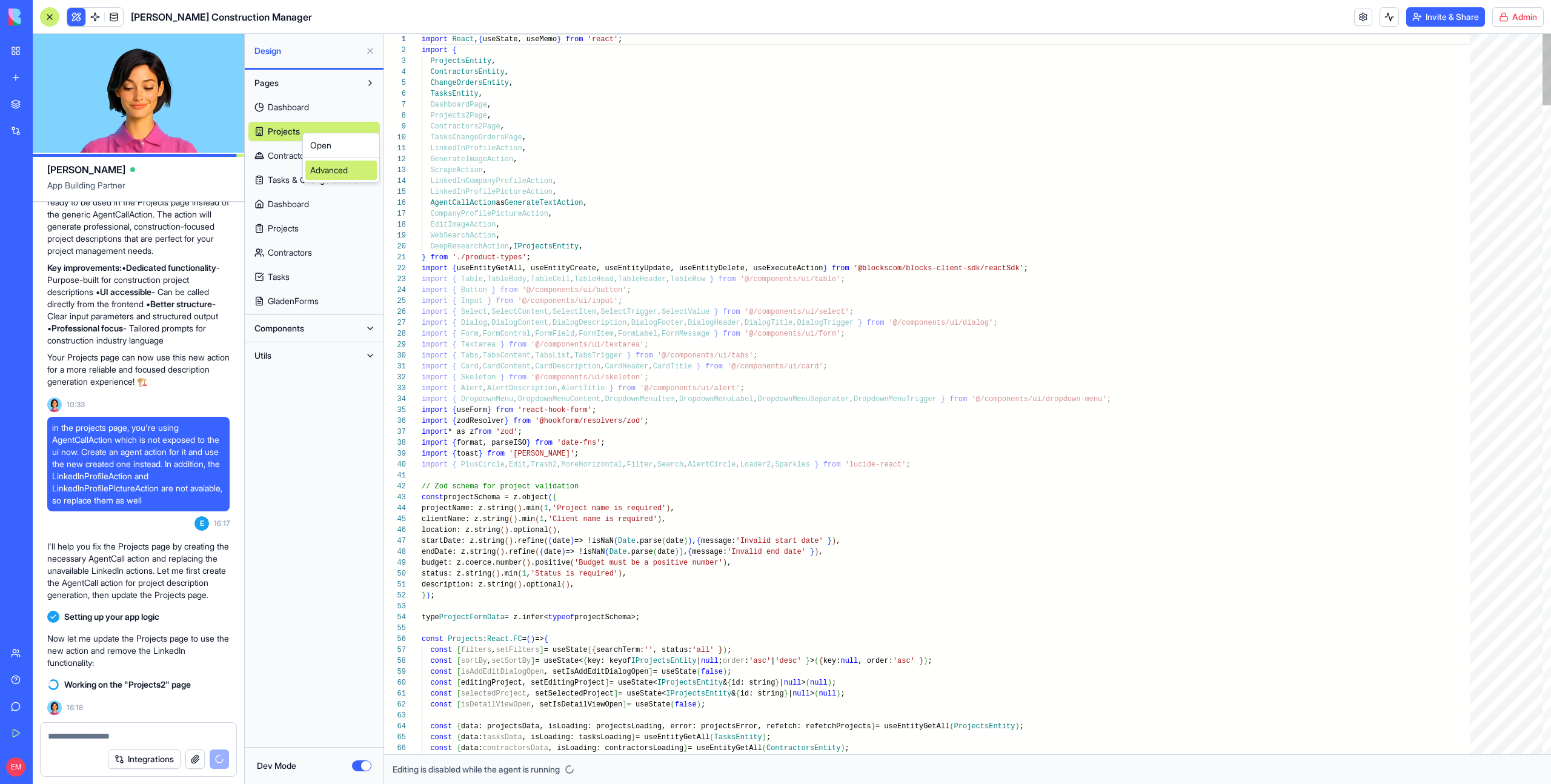
click at [360, 168] on div "Advanced" at bounding box center [341, 171] width 71 height 20
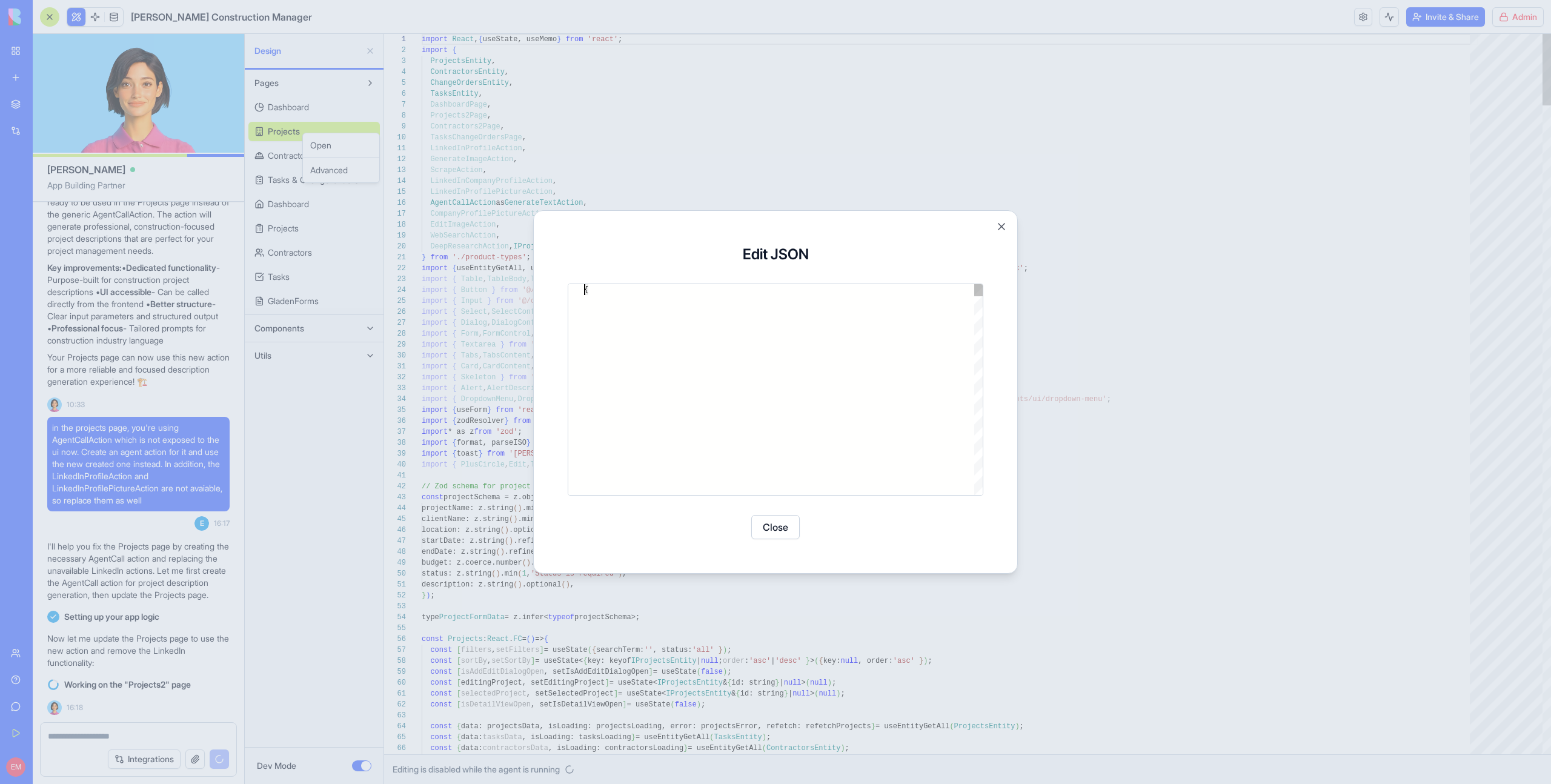
type textarea "**********"
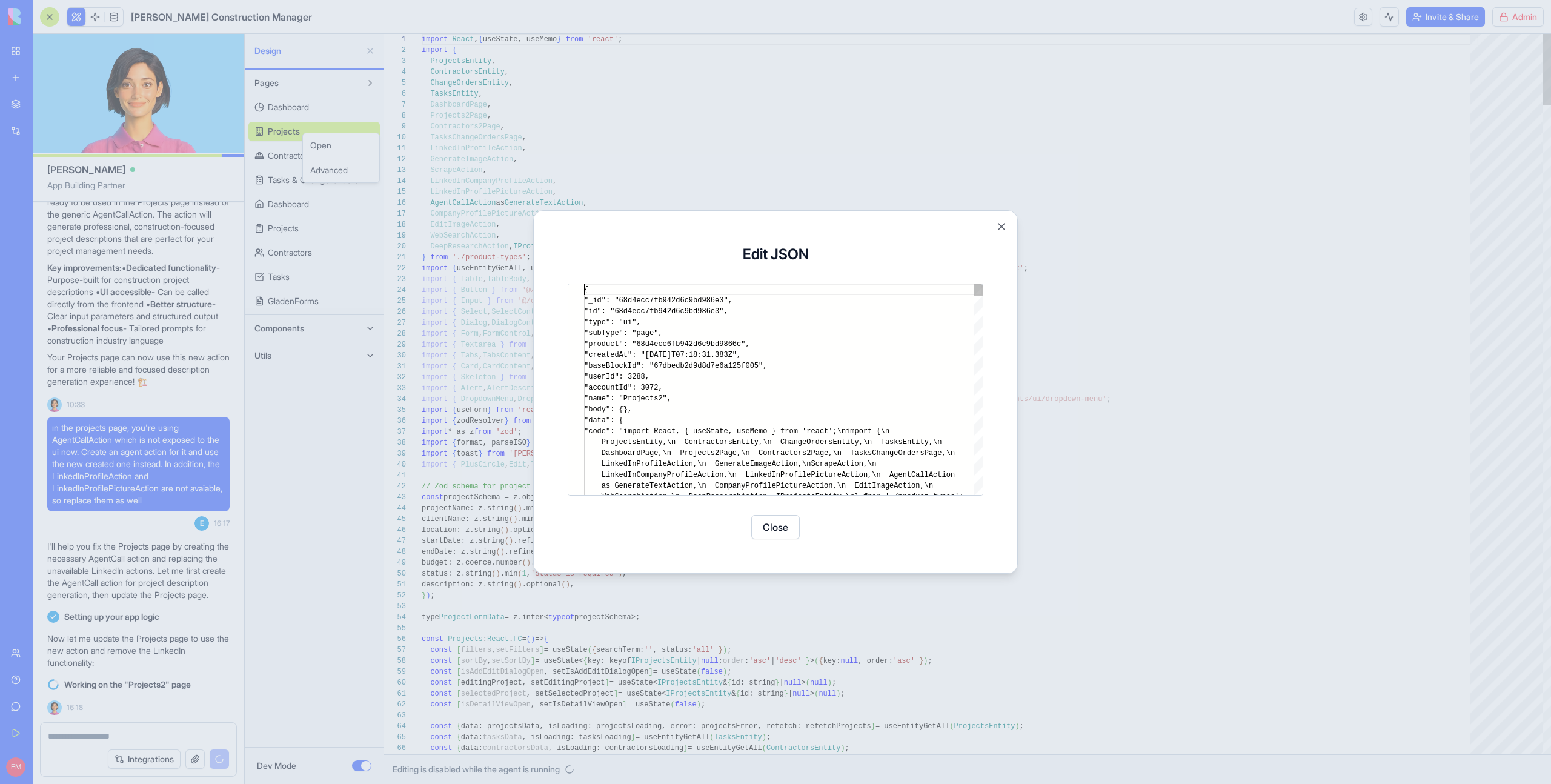
scroll to position [0, 0]
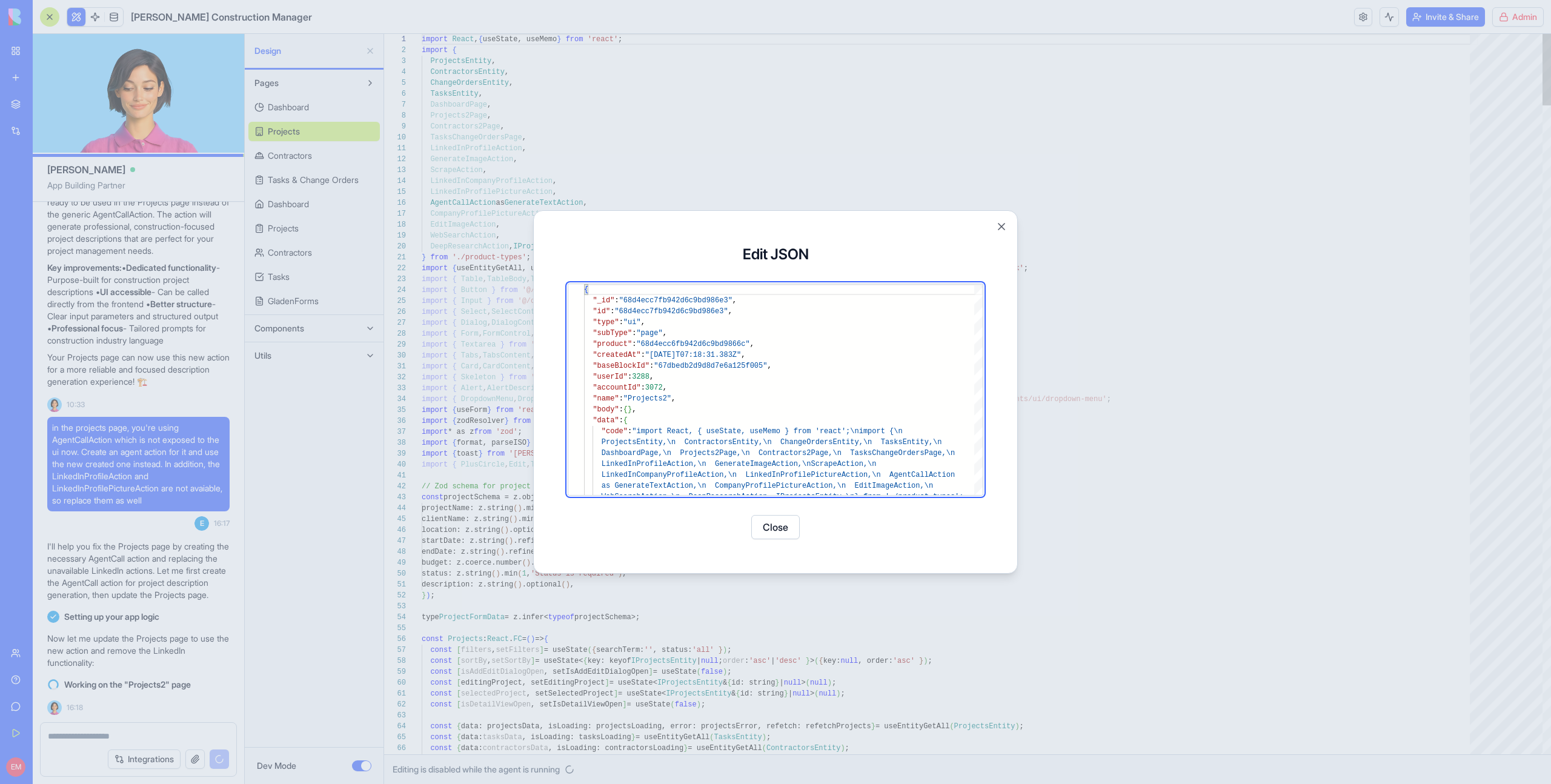
click at [440, 242] on div at bounding box center [775, 392] width 1551 height 784
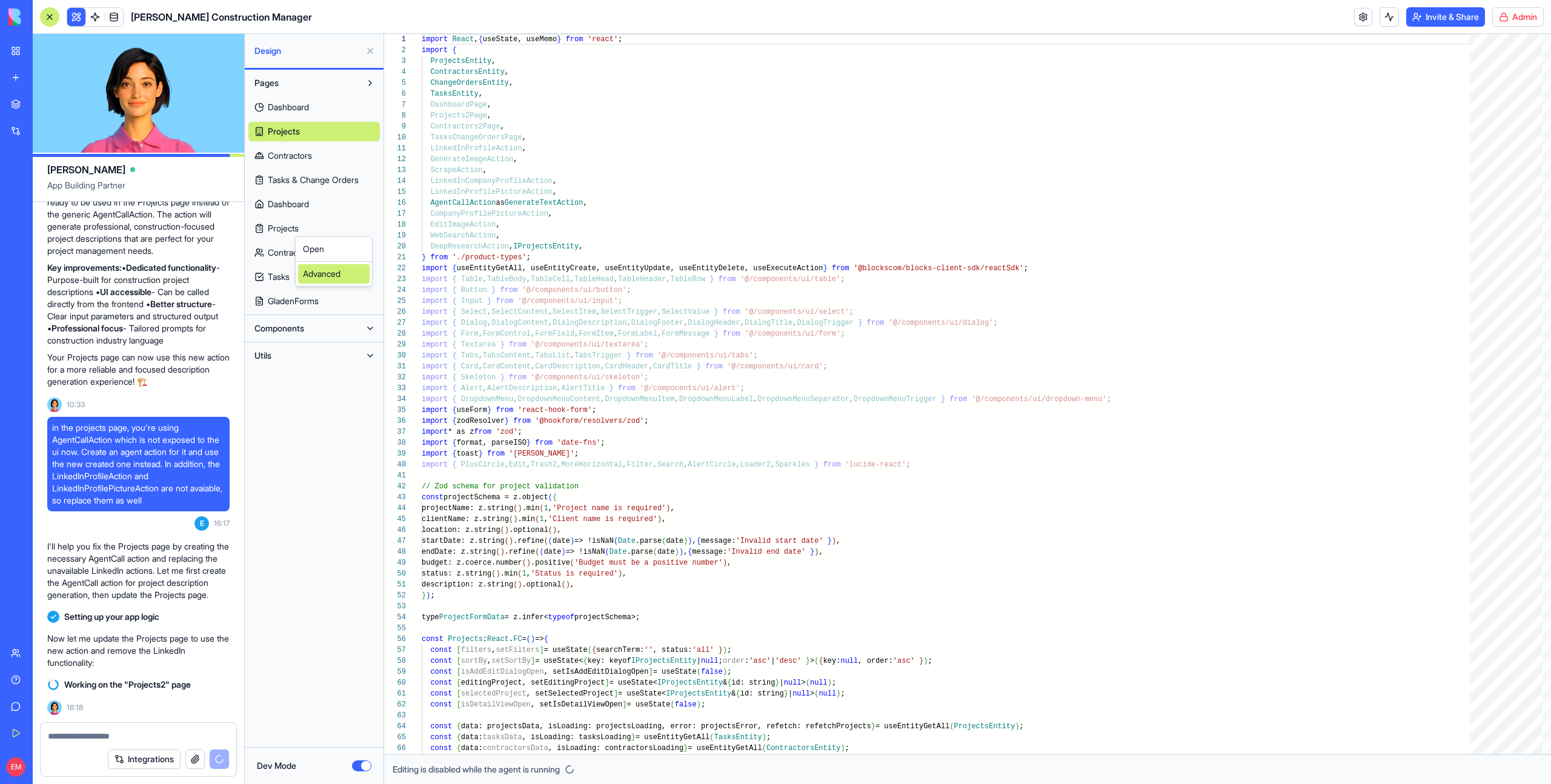
click at [345, 277] on div "Advanced" at bounding box center [334, 274] width 71 height 20
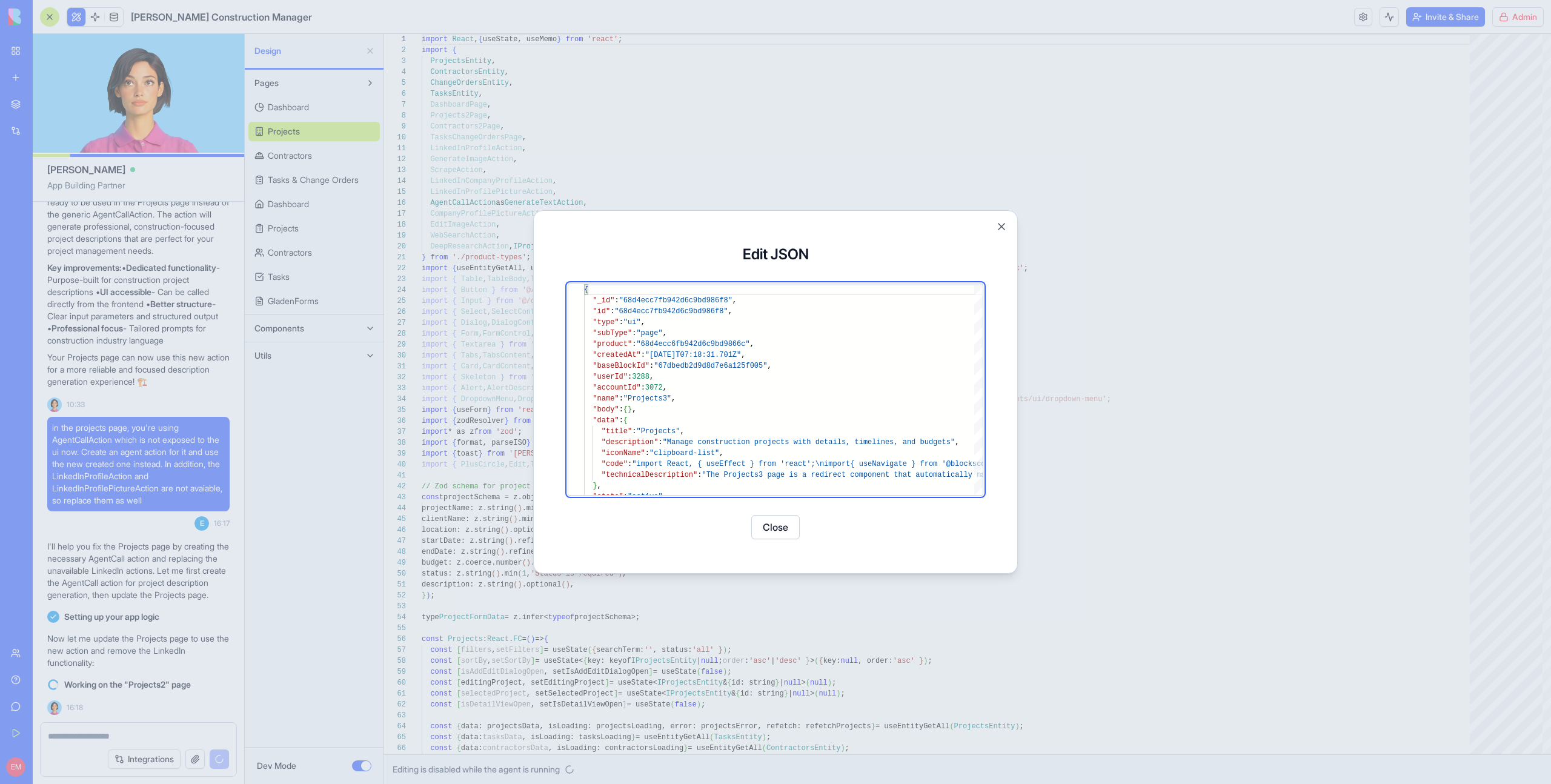
click at [345, 277] on div at bounding box center [775, 392] width 1551 height 784
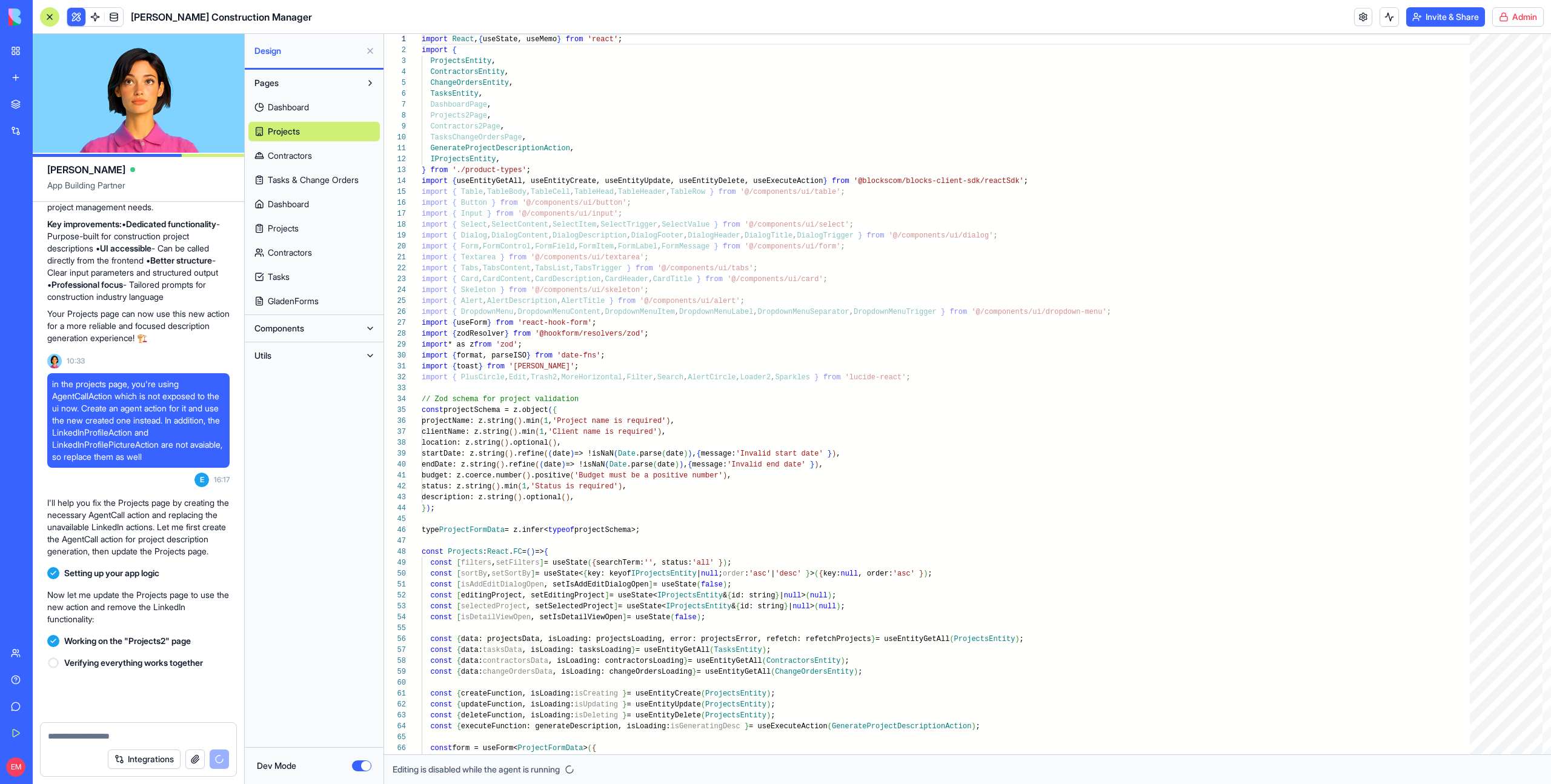
scroll to position [870, 0]
click at [298, 158] on span "Contractors" at bounding box center [289, 156] width 44 height 12
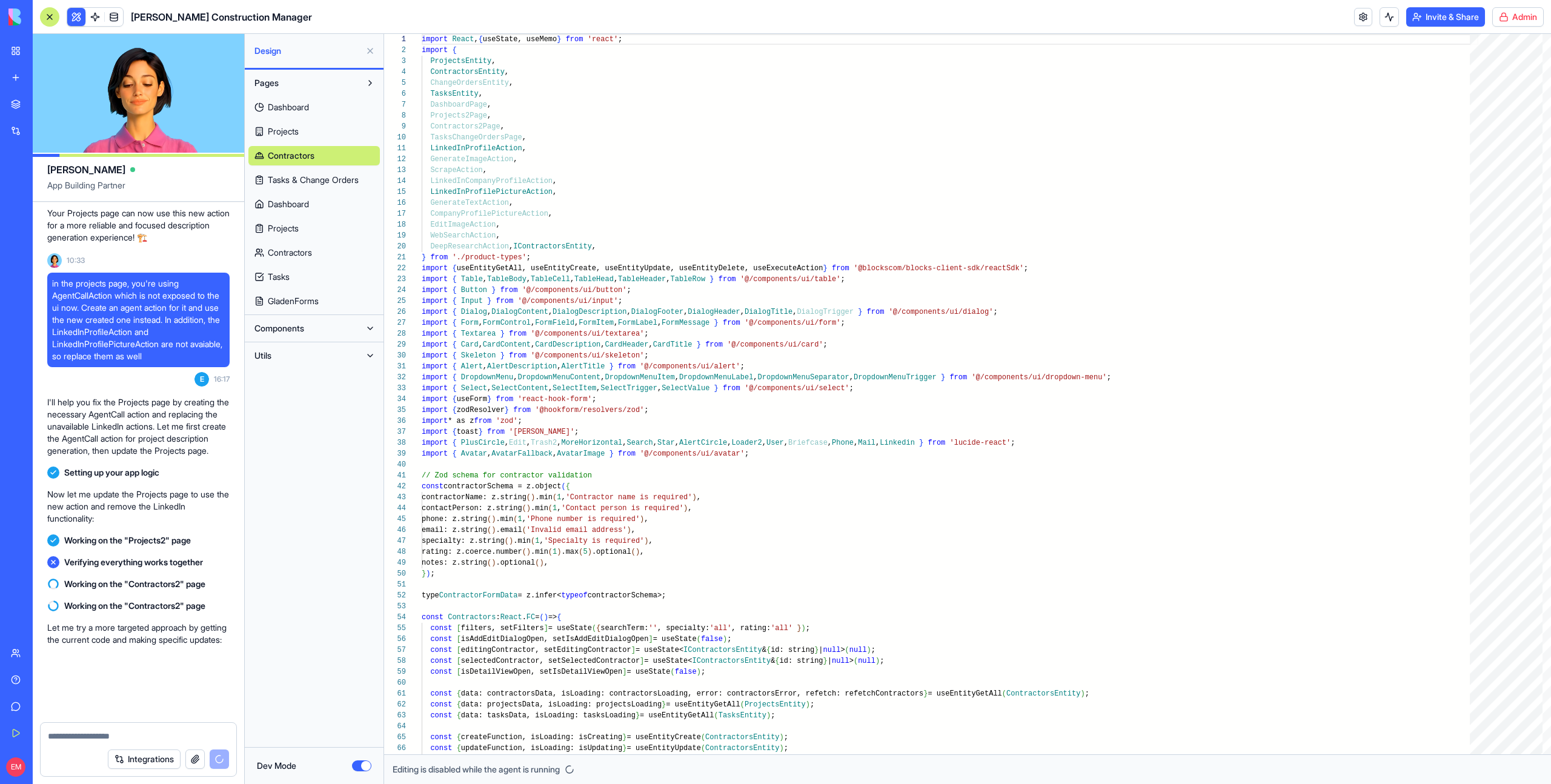
scroll to position [1057, 0]
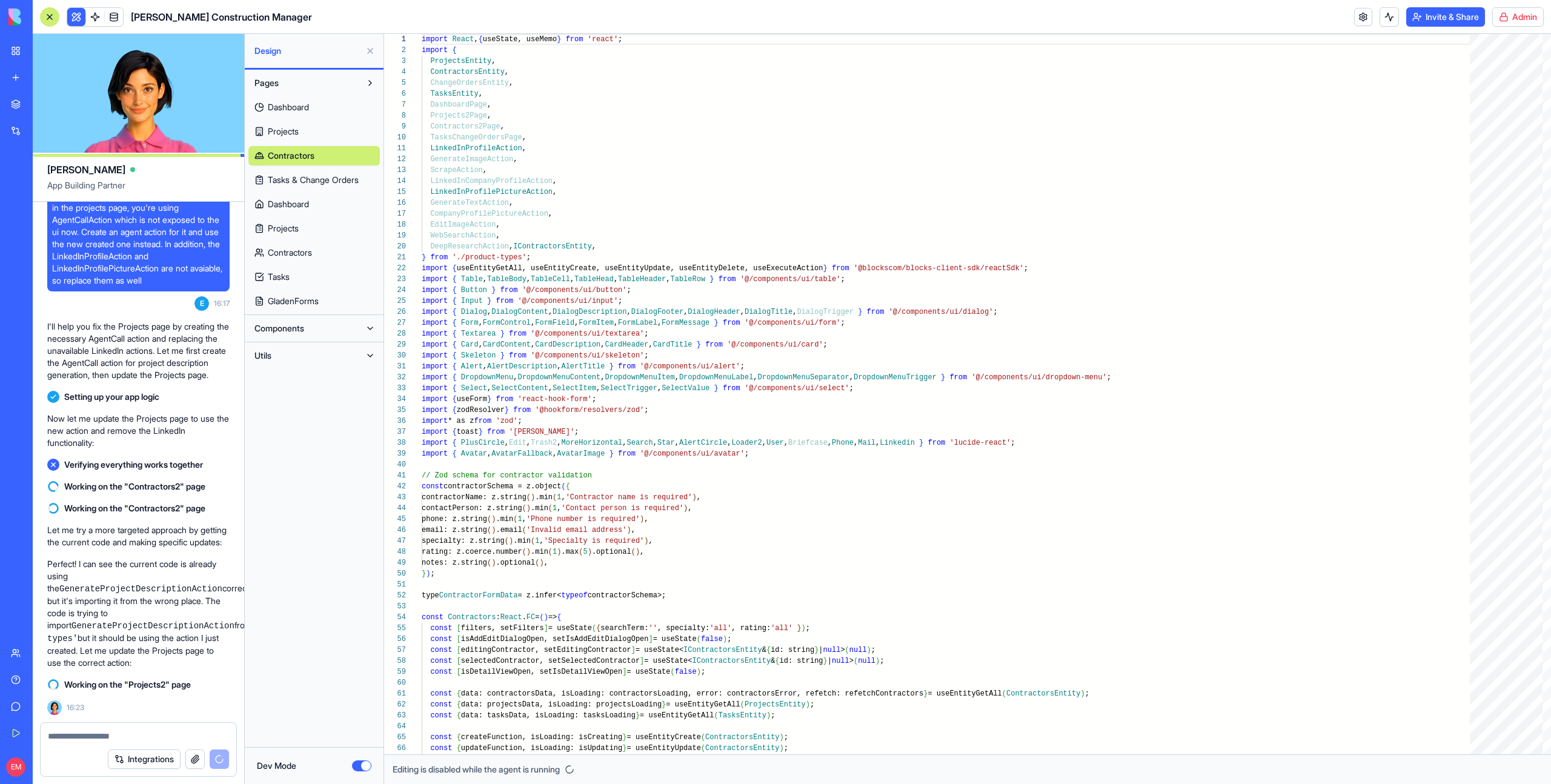
click at [285, 129] on span "Projects" at bounding box center [283, 132] width 31 height 12
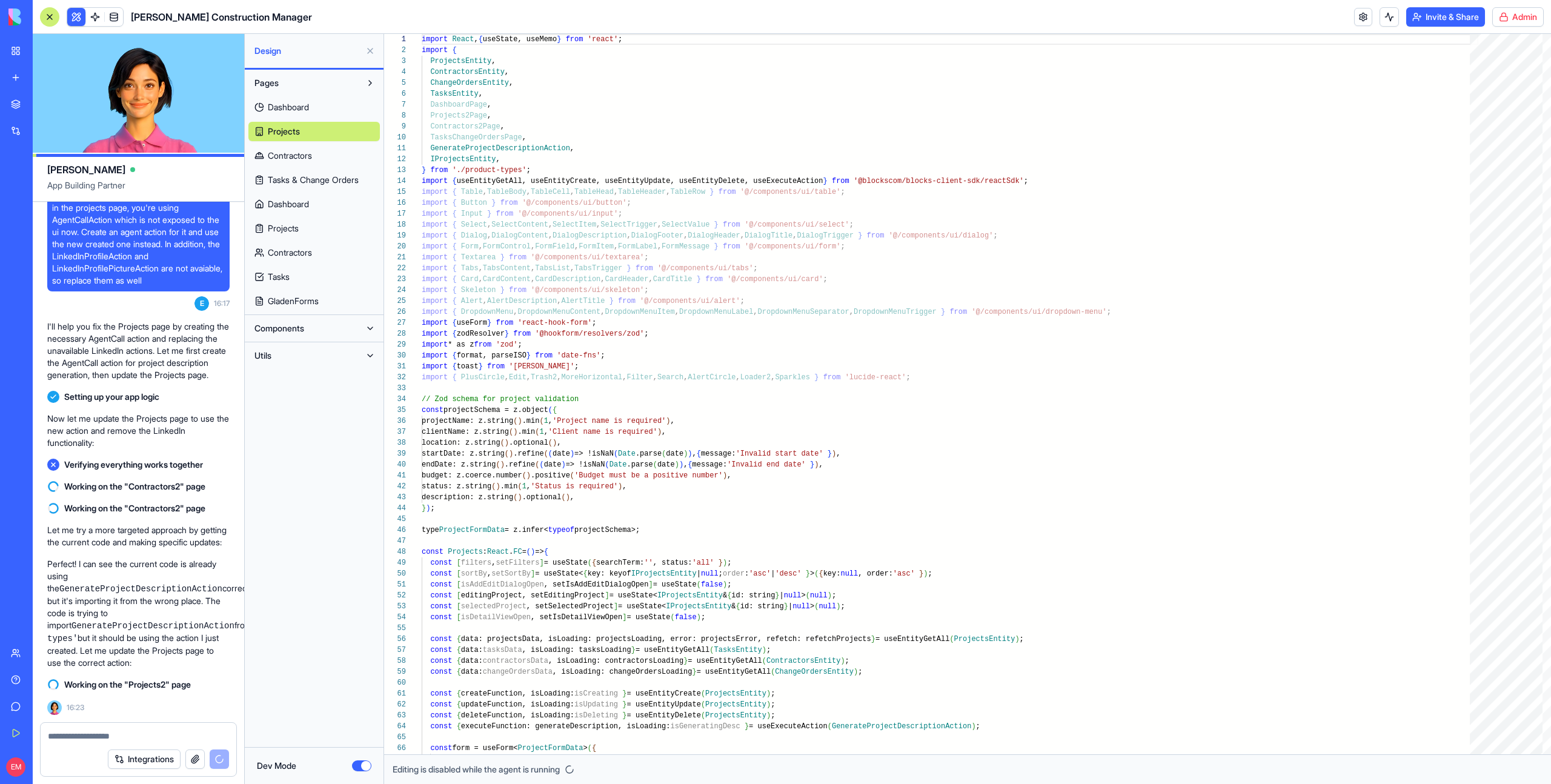
click at [302, 153] on span "Contractors" at bounding box center [289, 156] width 44 height 12
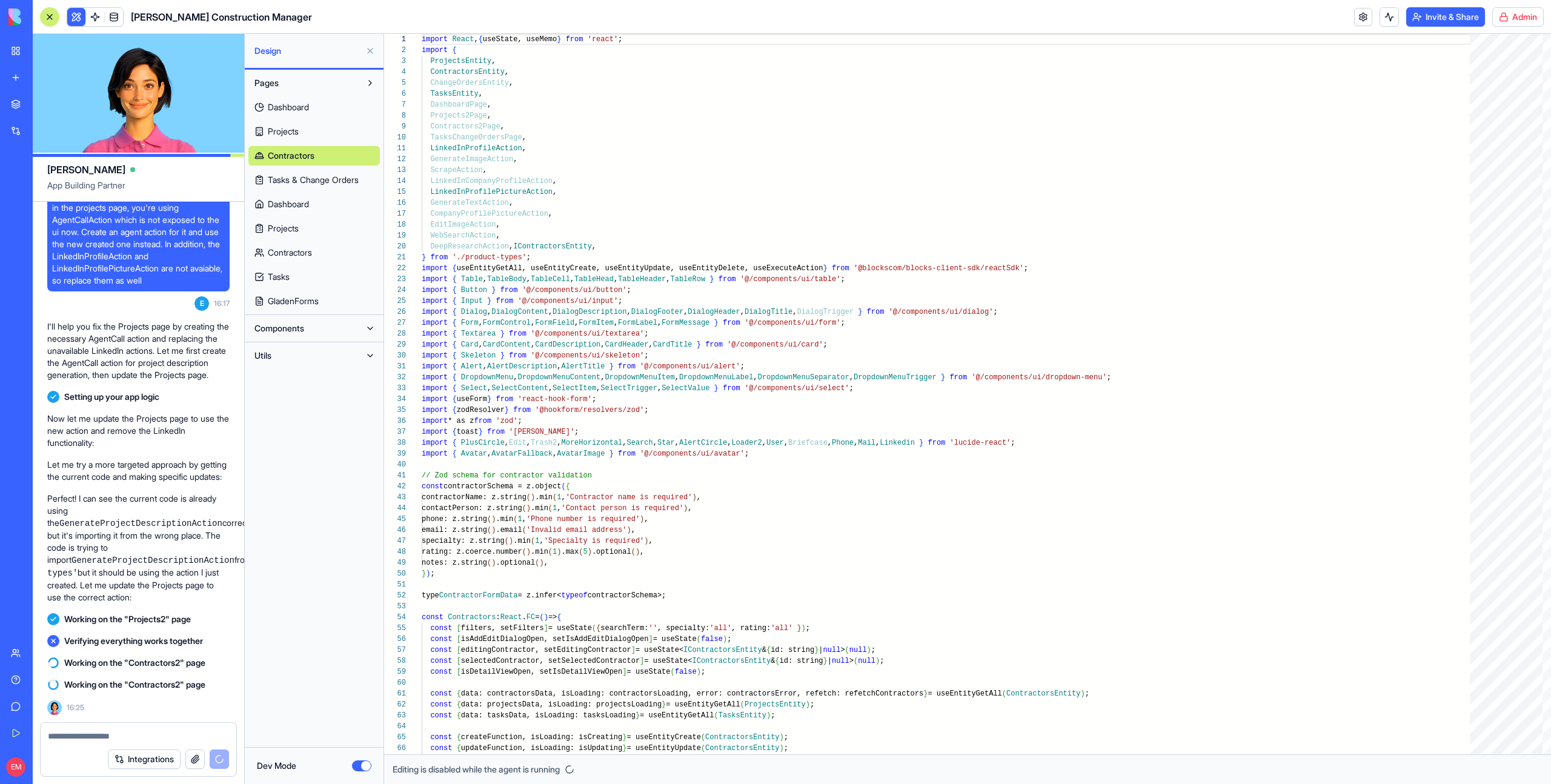
scroll to position [1079, 0]
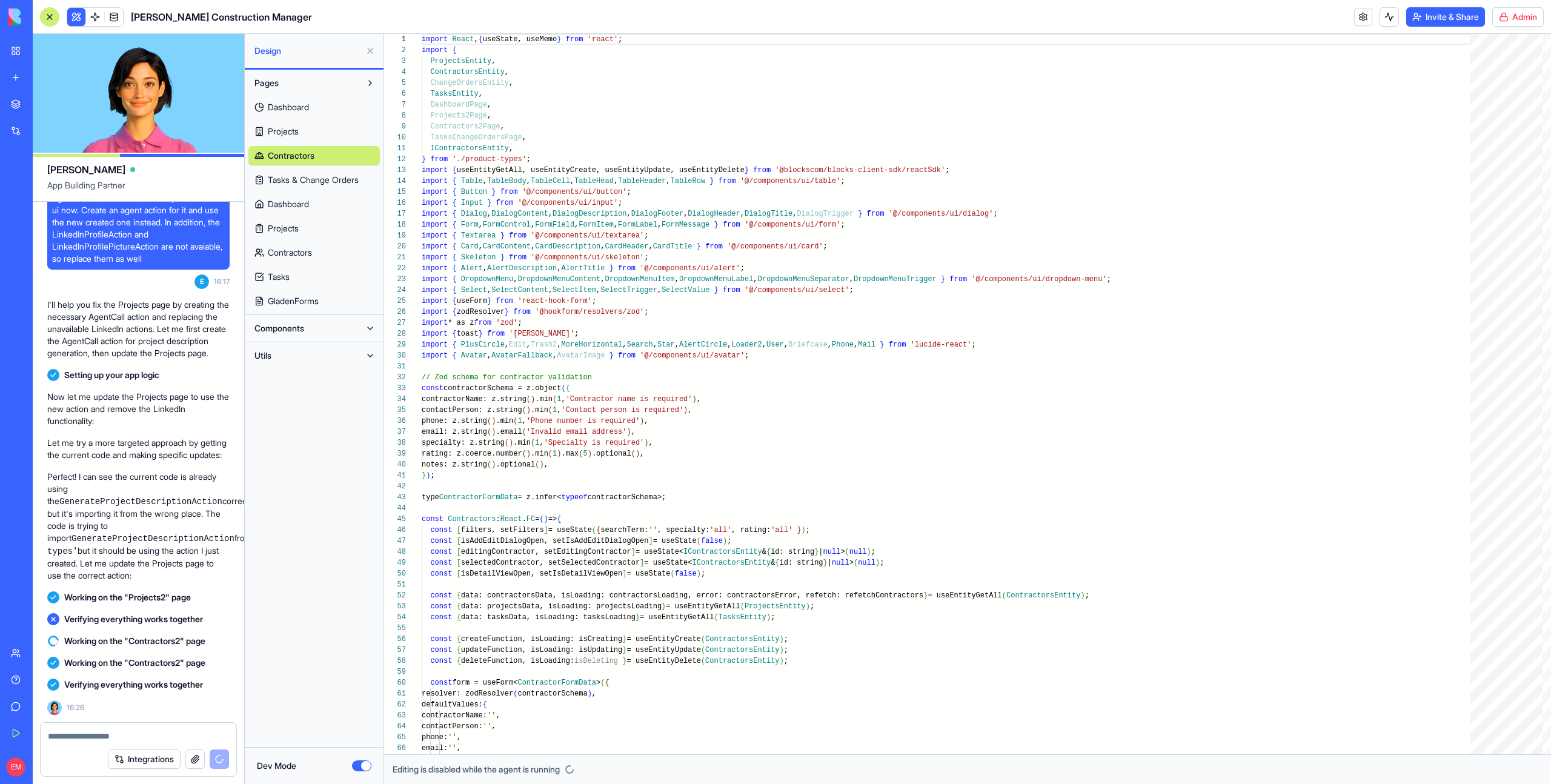
click at [363, 764] on button "Dev Mode" at bounding box center [362, 766] width 20 height 11
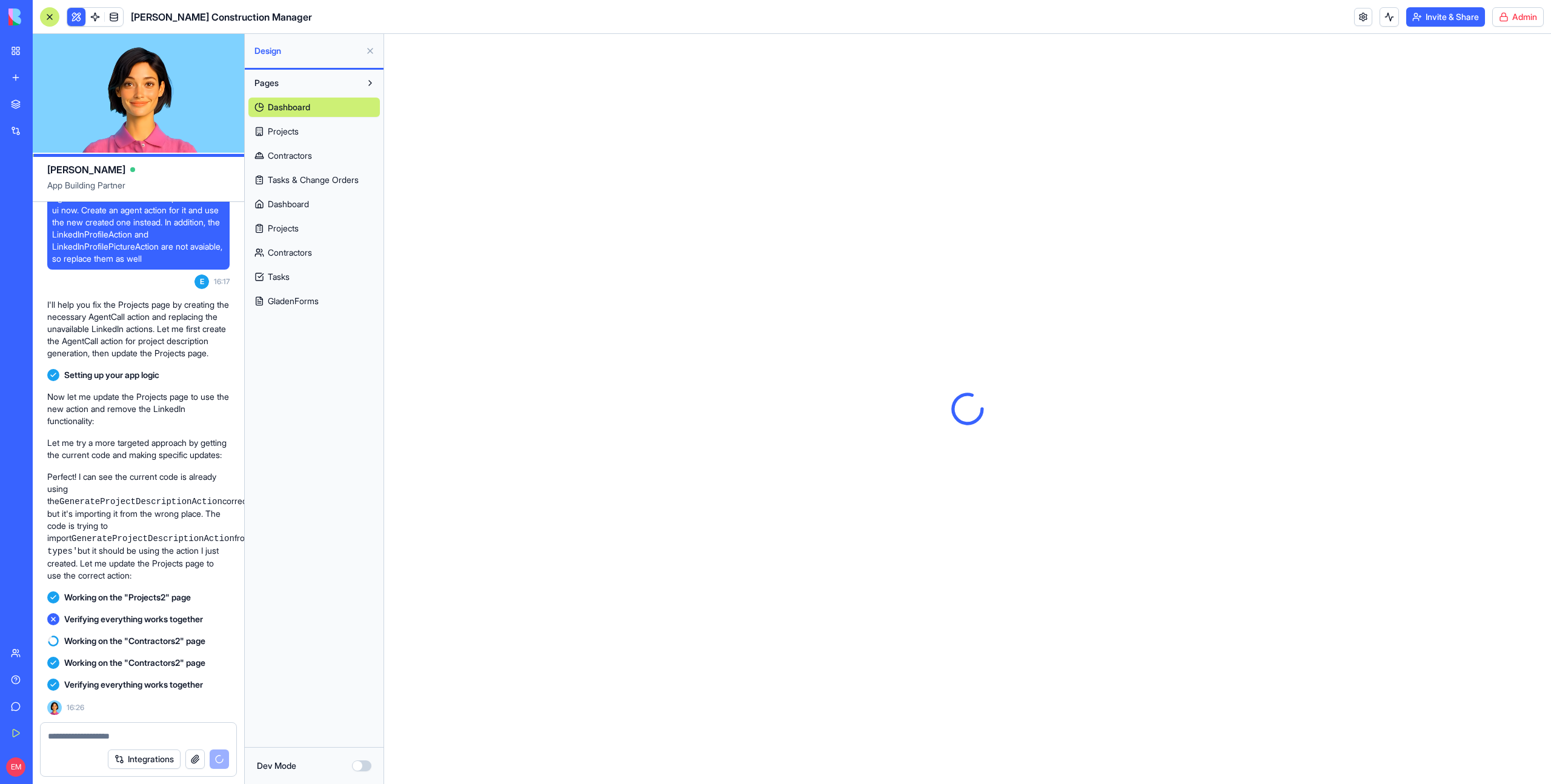
click at [363, 50] on button at bounding box center [371, 51] width 20 height 20
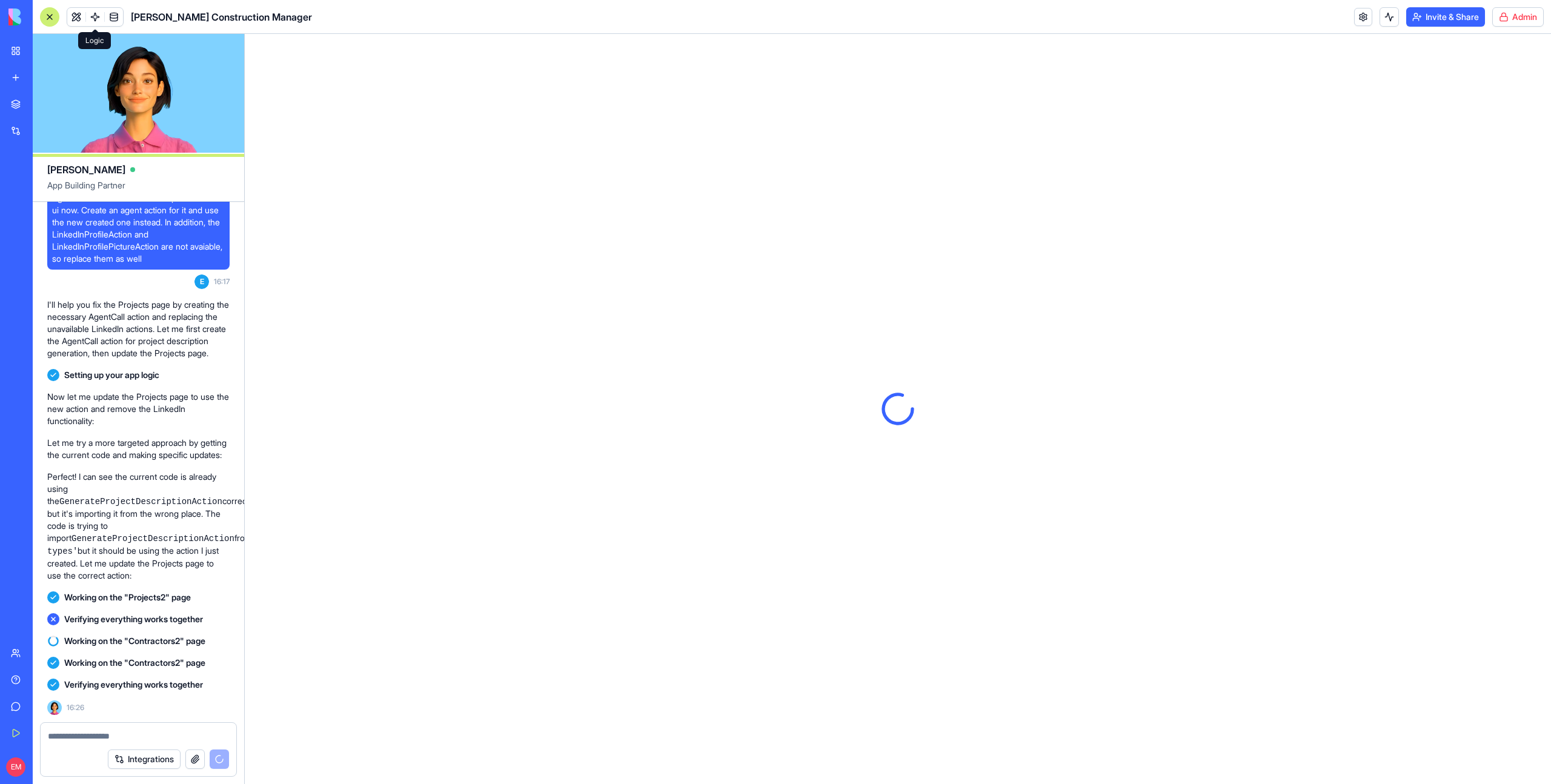
click at [98, 18] on span at bounding box center [95, 17] width 34 height 34
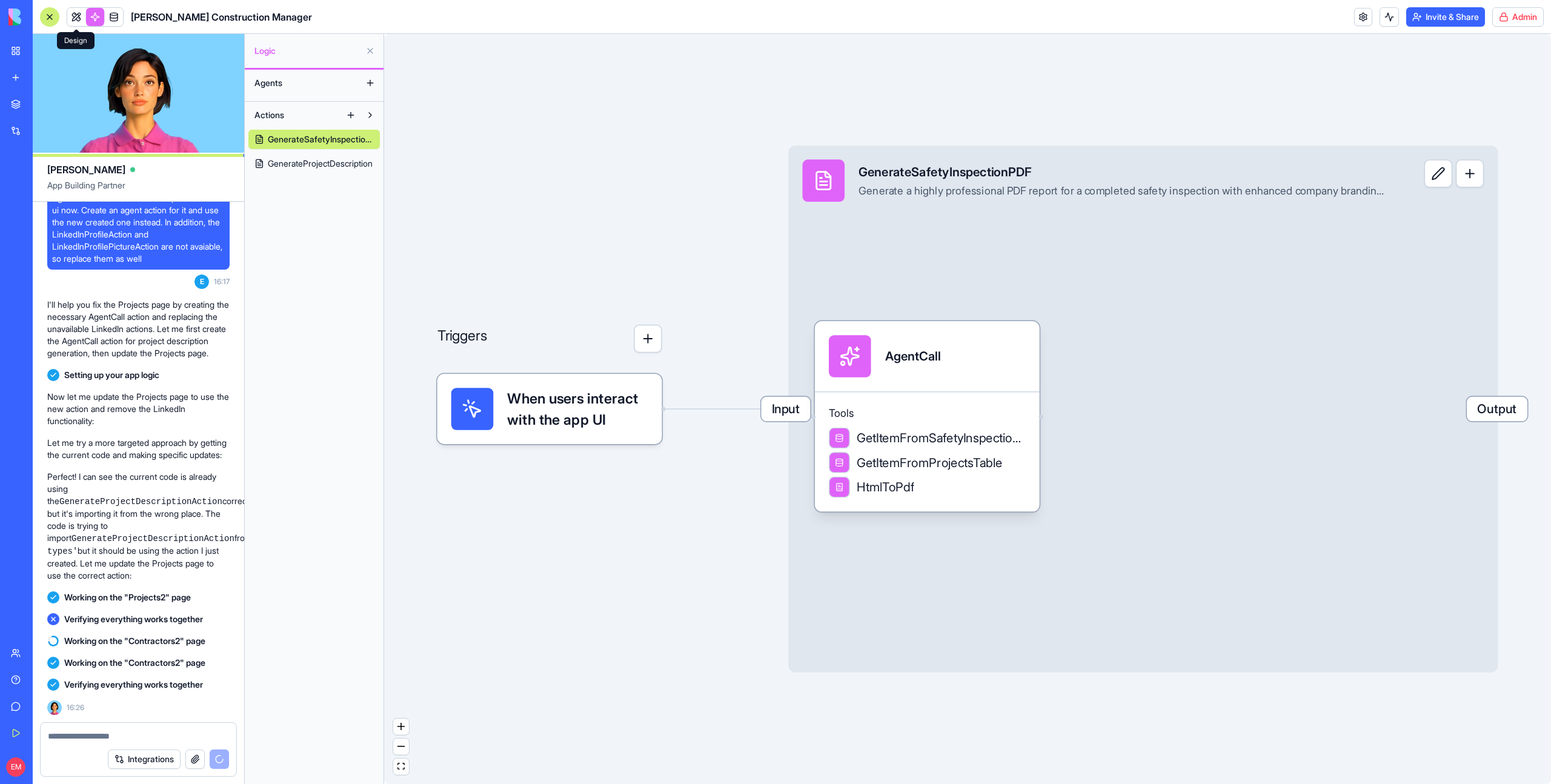
click at [74, 17] on link at bounding box center [76, 17] width 18 height 18
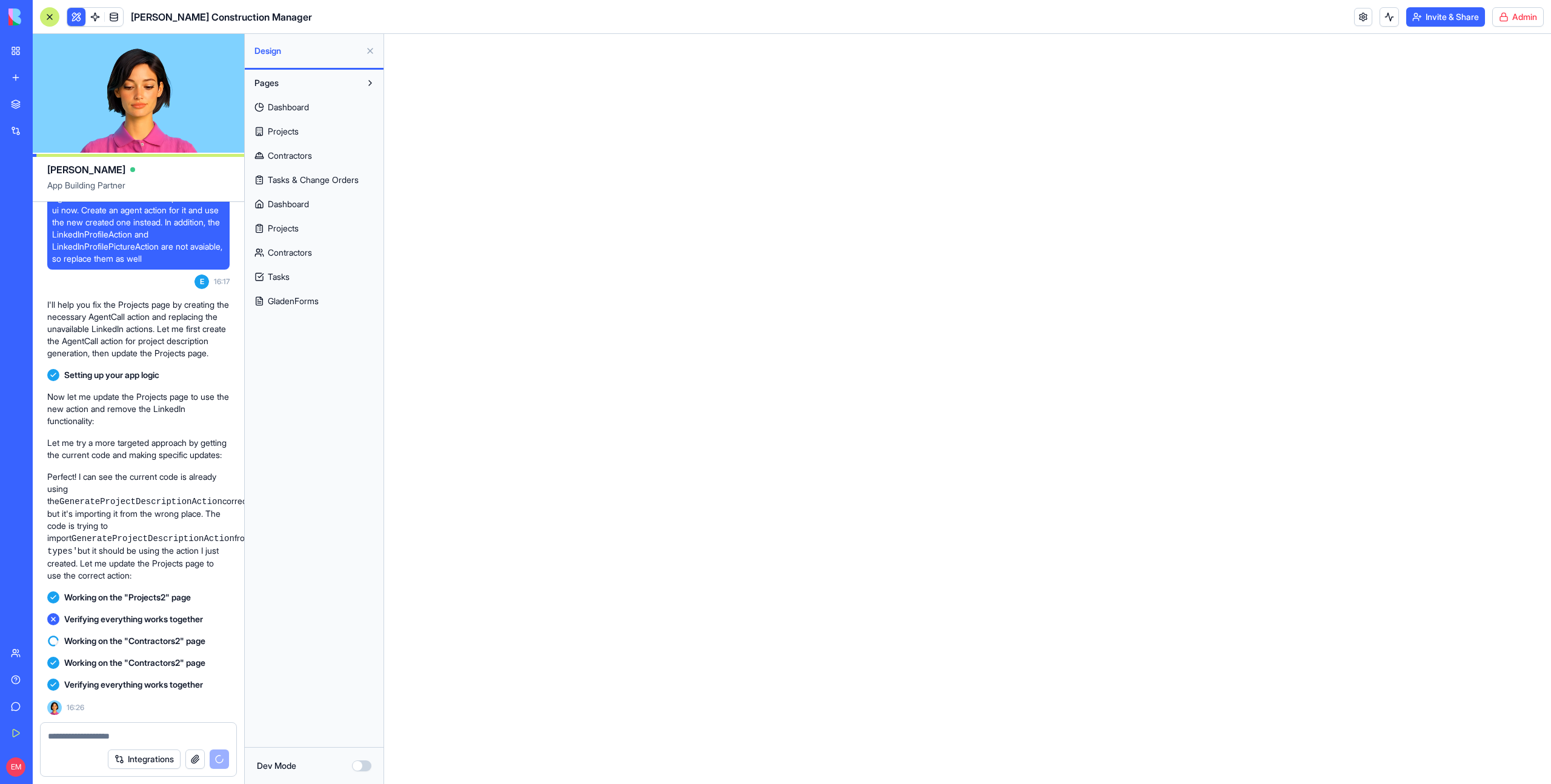
click at [294, 116] on link "Dashboard" at bounding box center [314, 107] width 132 height 20
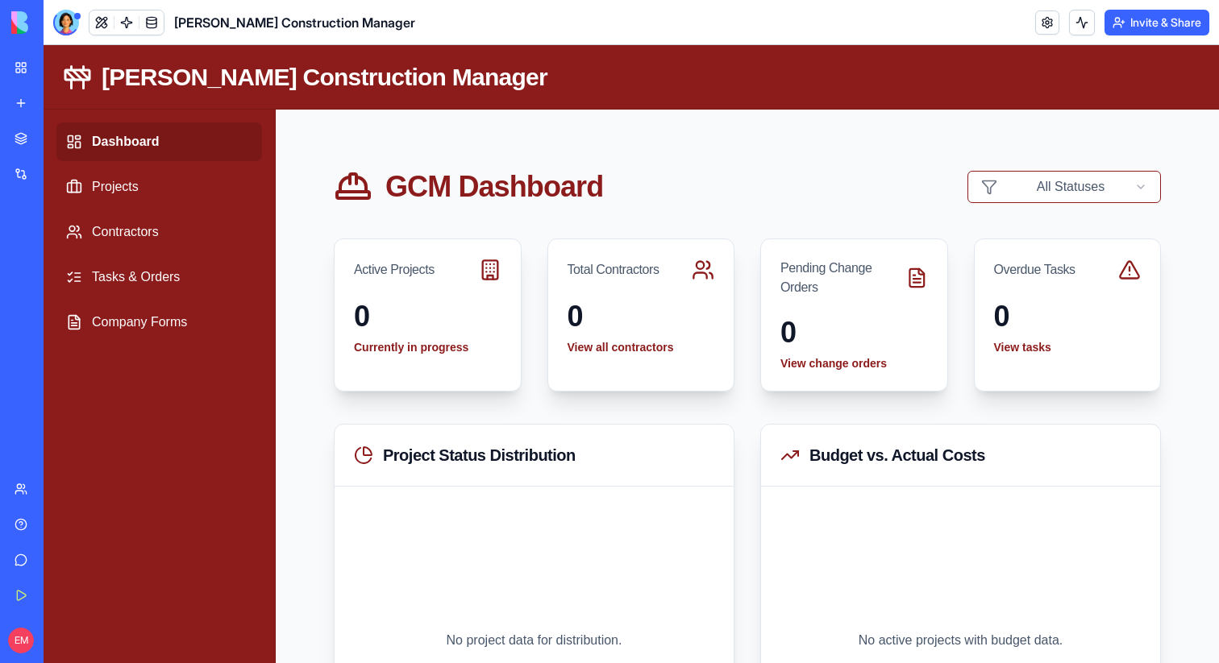
click at [51, 17] on header "Gladen Construction Manager Invite & Share" at bounding box center [631, 22] width 1175 height 45
click at [59, 17] on div at bounding box center [66, 23] width 26 height 26
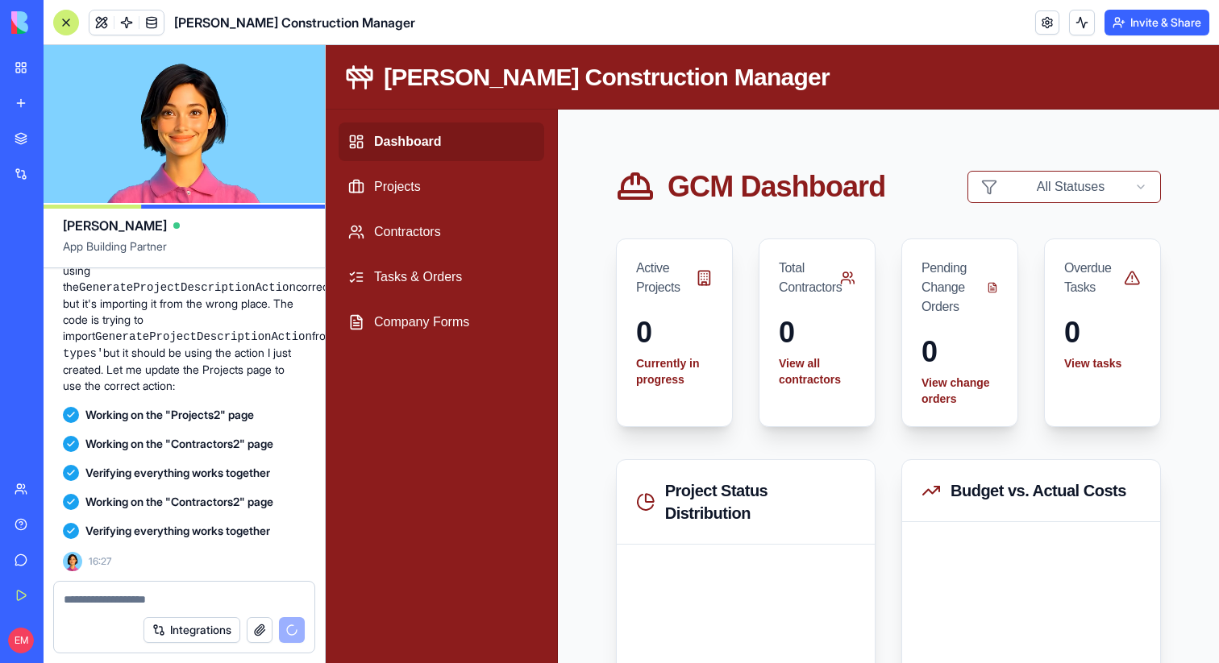
click at [62, 29] on div at bounding box center [66, 23] width 26 height 26
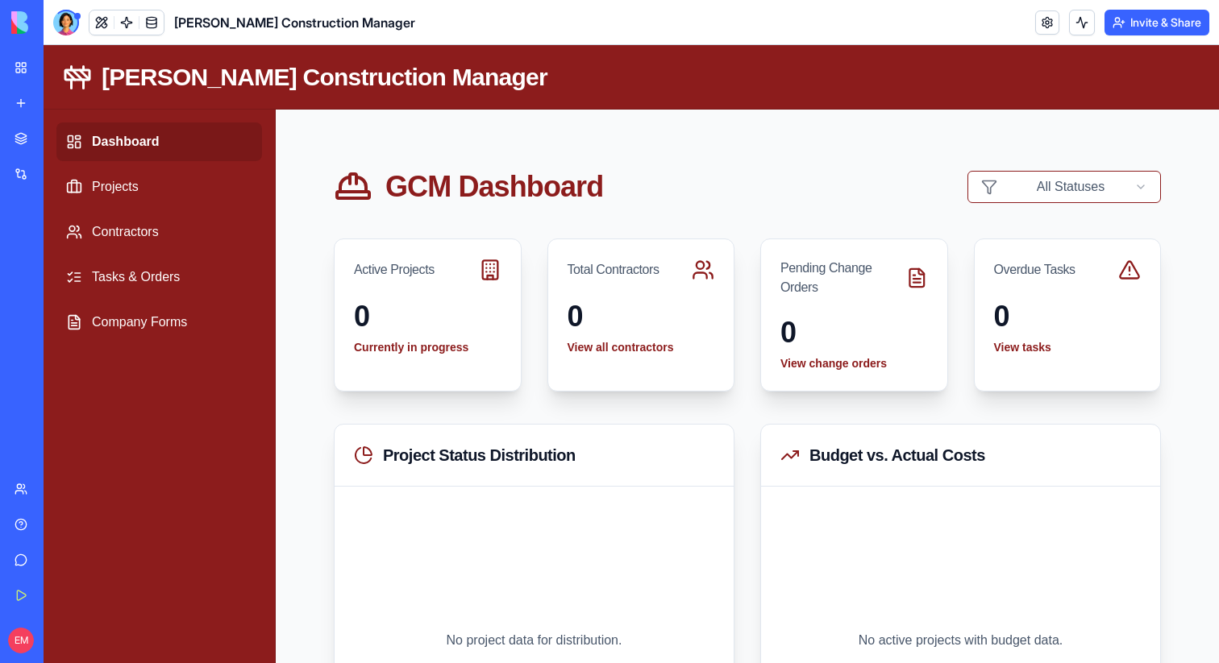
click at [64, 27] on div at bounding box center [66, 23] width 26 height 26
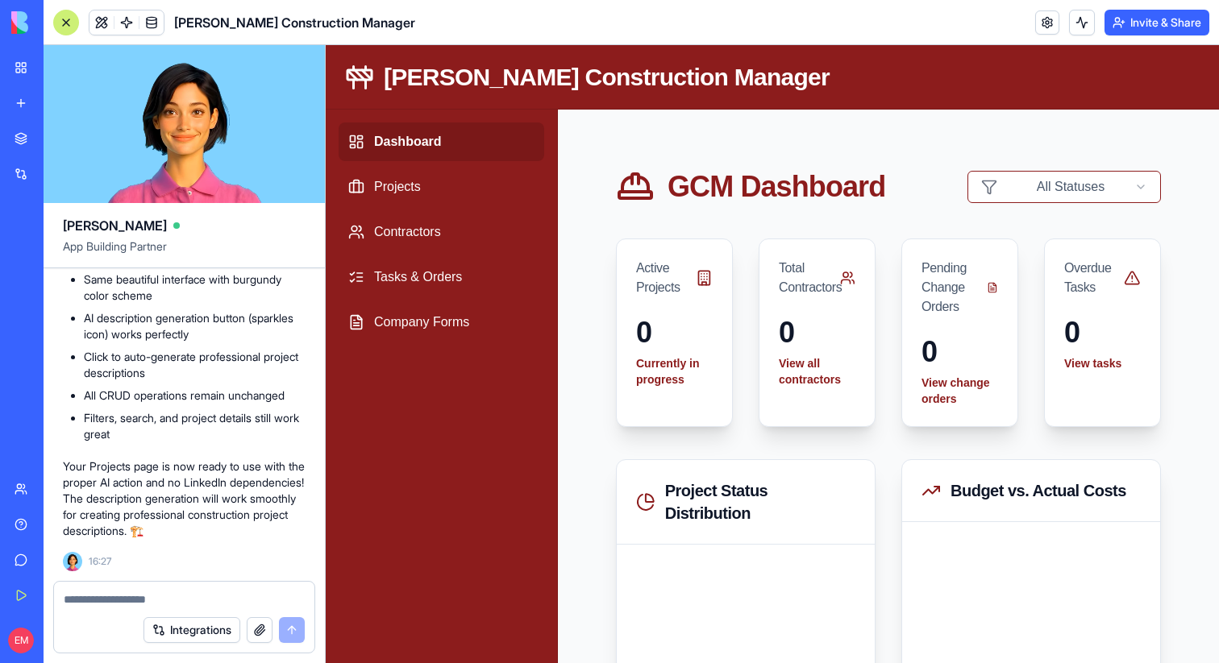
scroll to position [2845, 0]
click at [68, 15] on div at bounding box center [66, 23] width 26 height 26
